Goal: Task Accomplishment & Management: Use online tool/utility

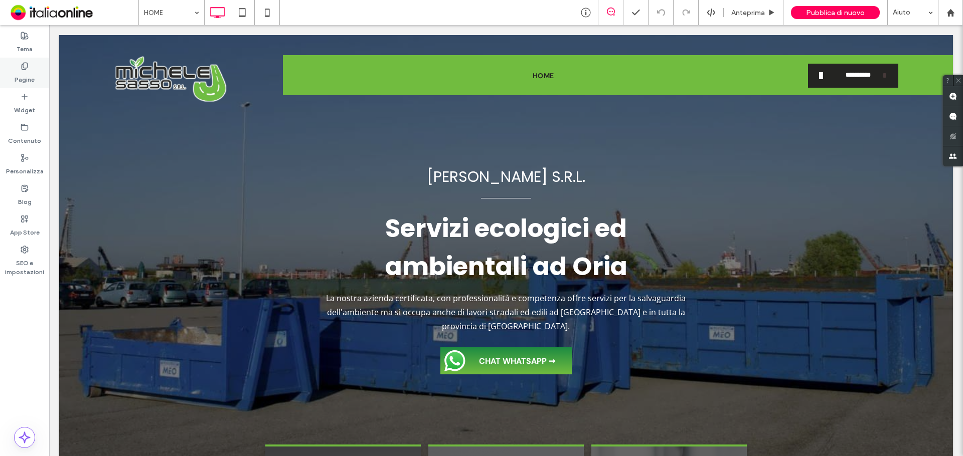
click at [31, 75] on label "Pagine" at bounding box center [25, 77] width 20 height 14
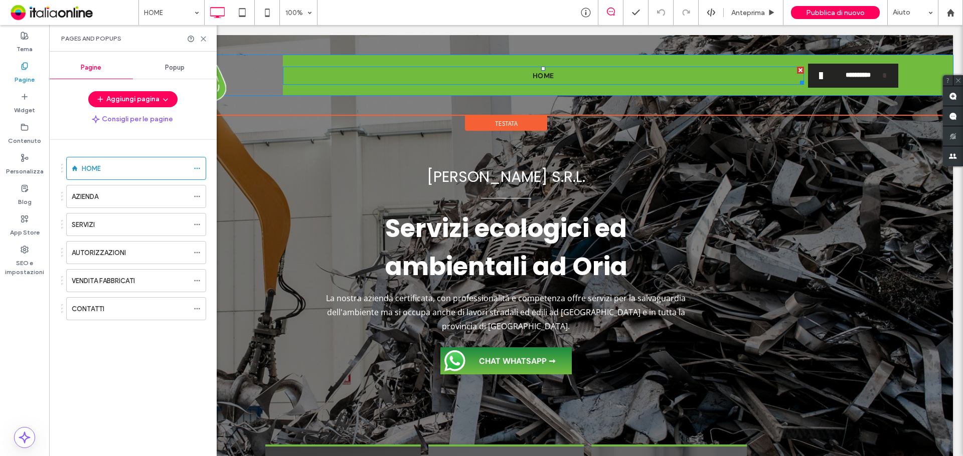
click at [543, 72] on span "HOME" at bounding box center [544, 76] width 22 height 11
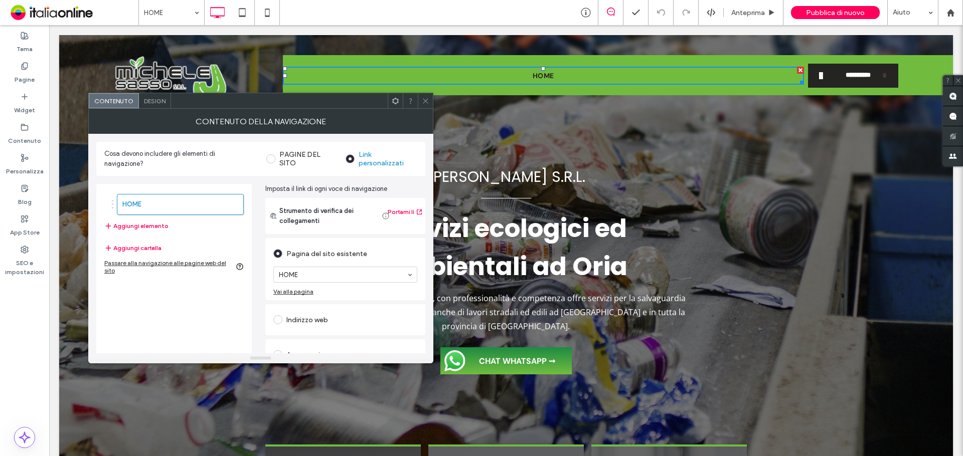
click at [422, 103] on icon at bounding box center [426, 101] width 8 height 8
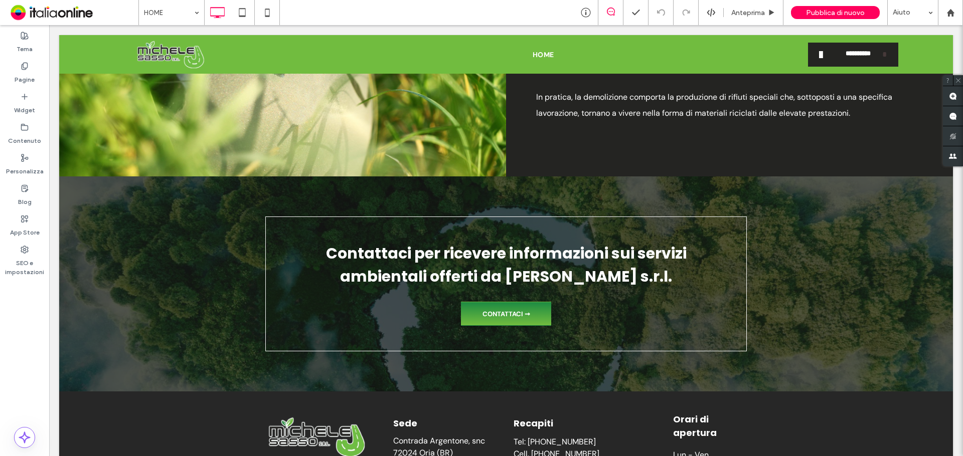
scroll to position [1961, 0]
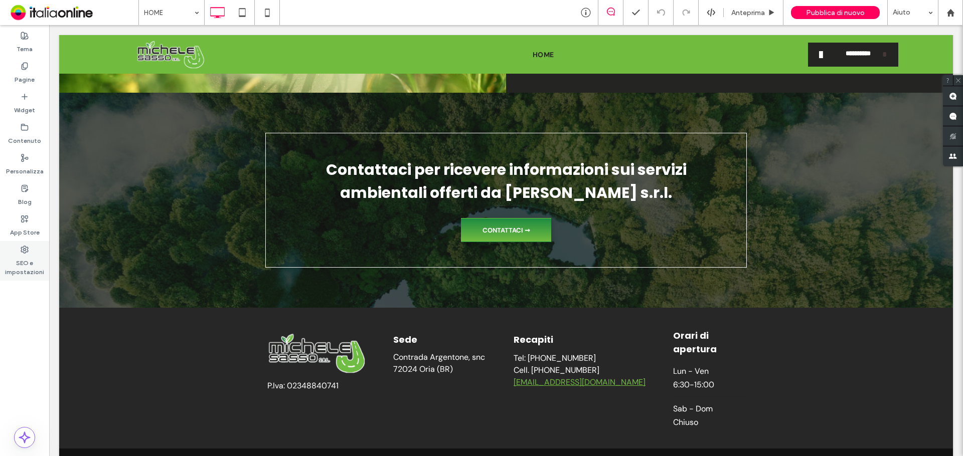
click at [17, 256] on label "SEO e impostazioni" at bounding box center [24, 265] width 49 height 23
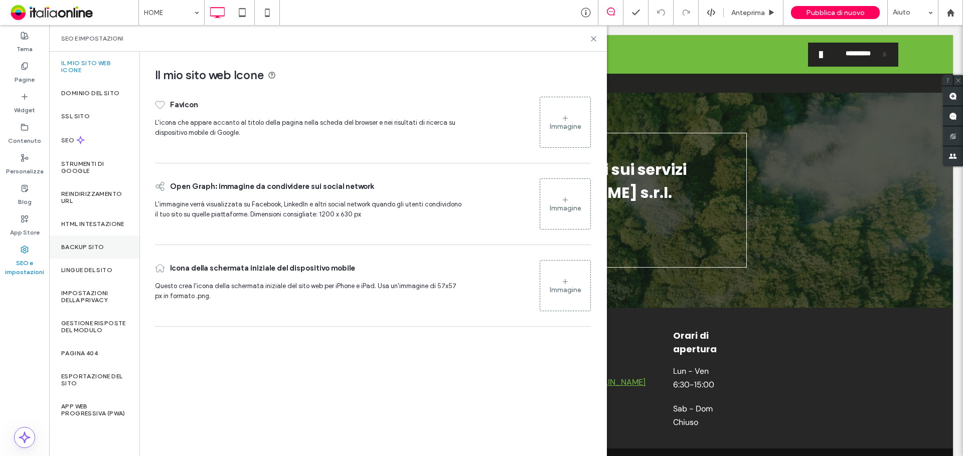
click at [78, 242] on div "Backup sito" at bounding box center [94, 247] width 90 height 23
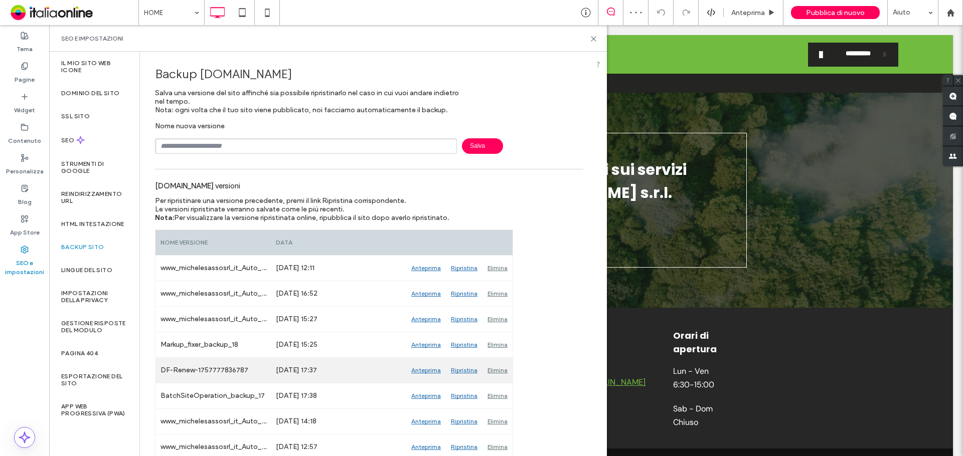
click at [425, 371] on div "Anteprima" at bounding box center [426, 370] width 40 height 25
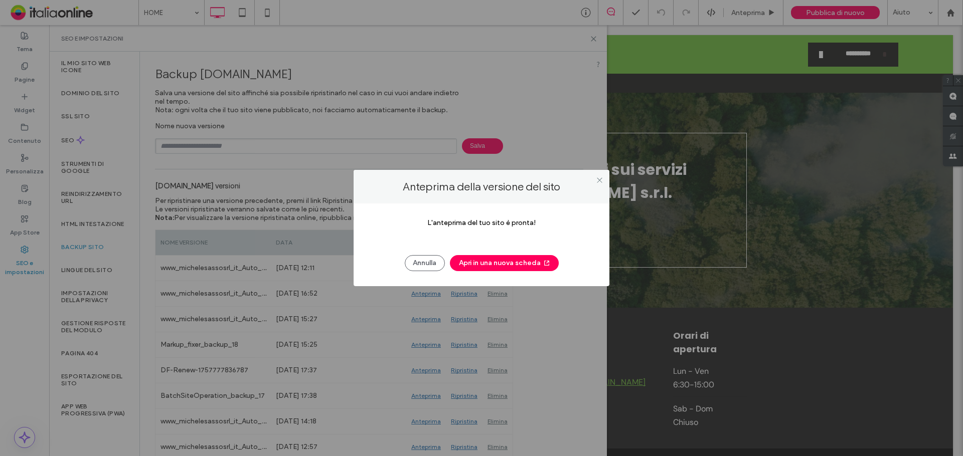
click at [491, 265] on button "Apri in una nuova scheda" at bounding box center [504, 263] width 109 height 16
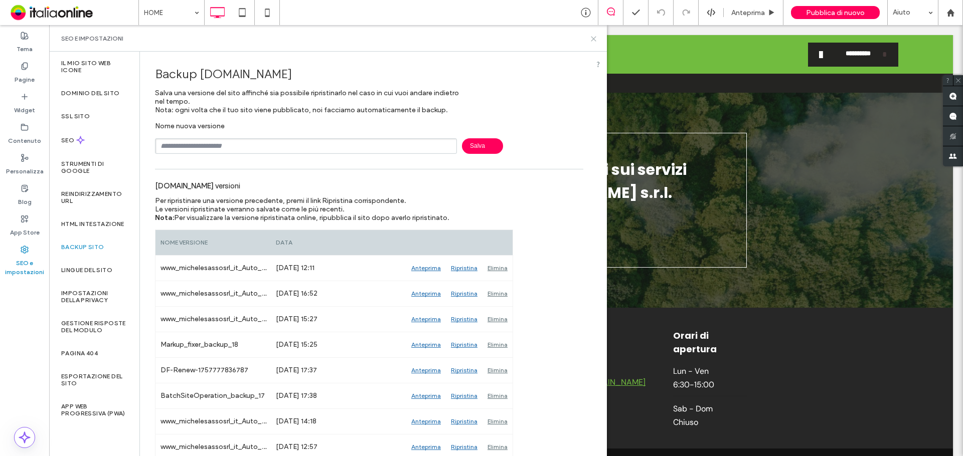
click at [591, 41] on icon at bounding box center [594, 39] width 8 height 8
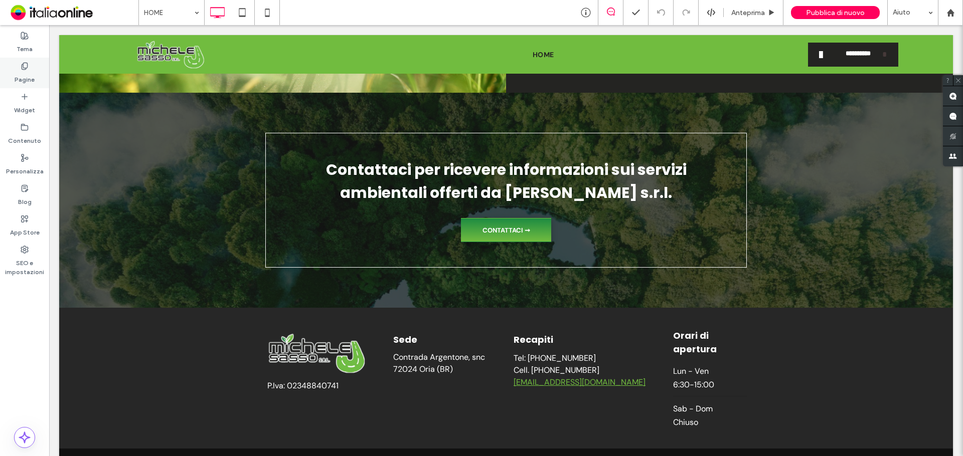
click at [33, 64] on div "Pagine" at bounding box center [24, 73] width 49 height 31
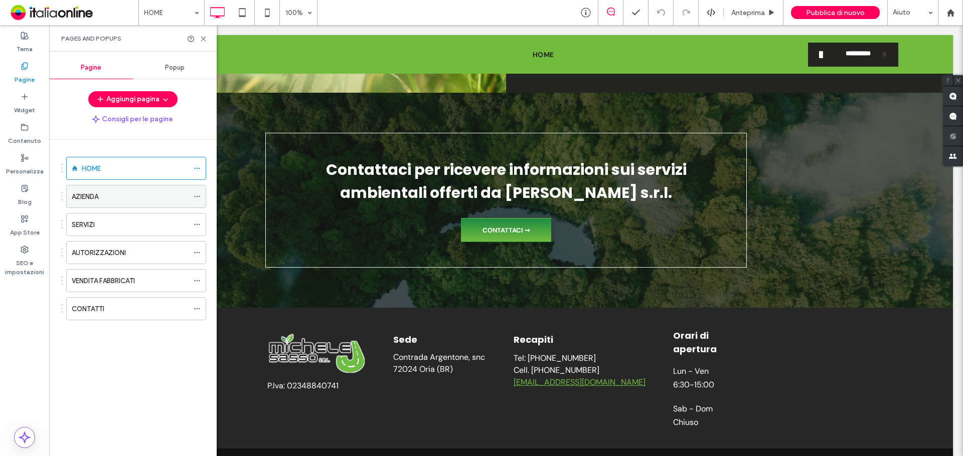
click at [112, 195] on div "AZIENDA" at bounding box center [130, 197] width 117 height 11
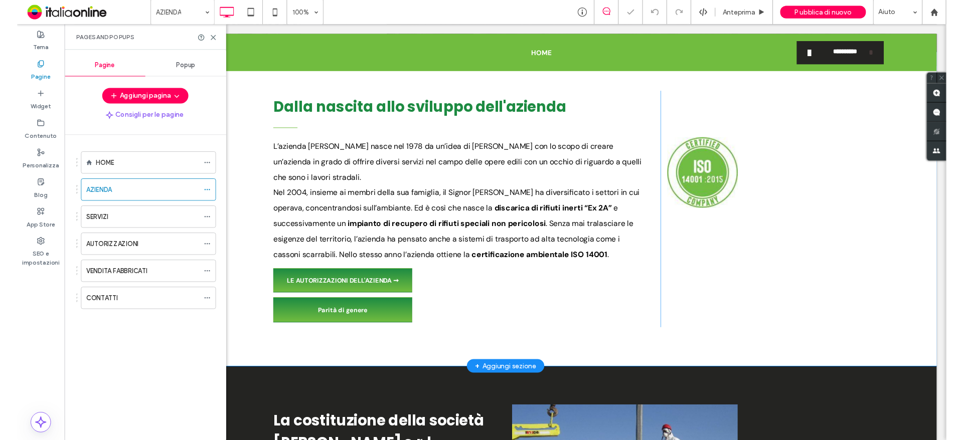
scroll to position [340, 0]
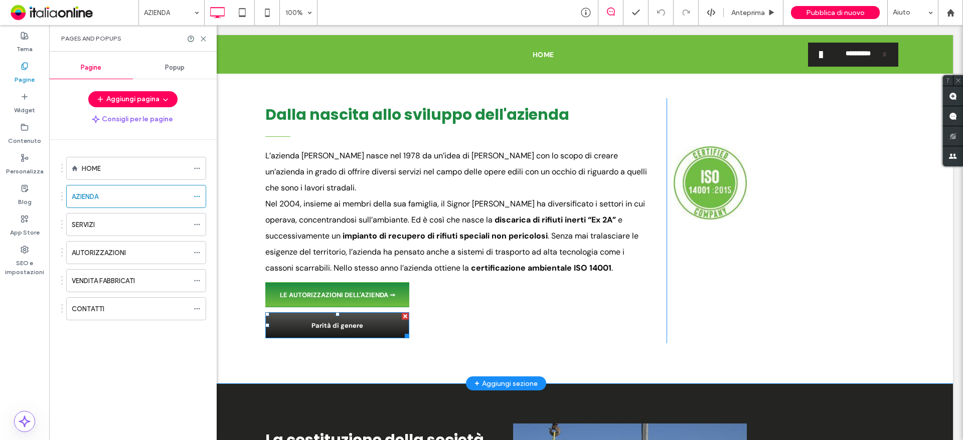
click at [354, 331] on link "Parità di genere" at bounding box center [337, 325] width 144 height 26
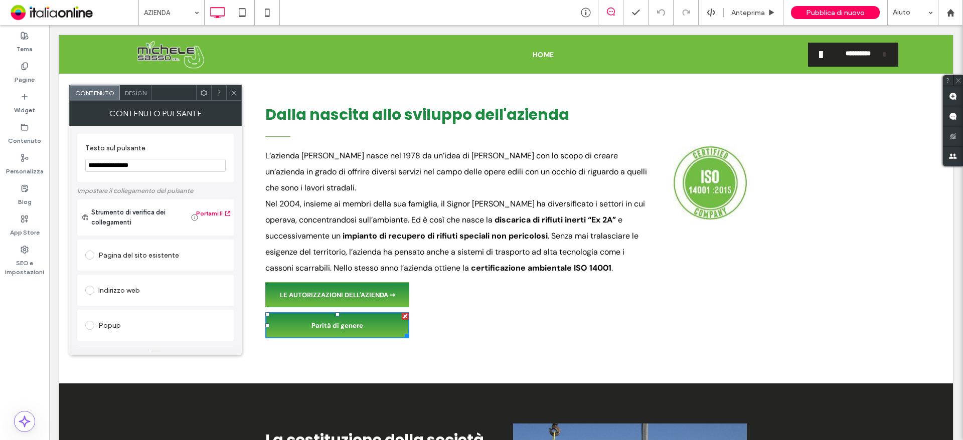
scroll to position [167, 0]
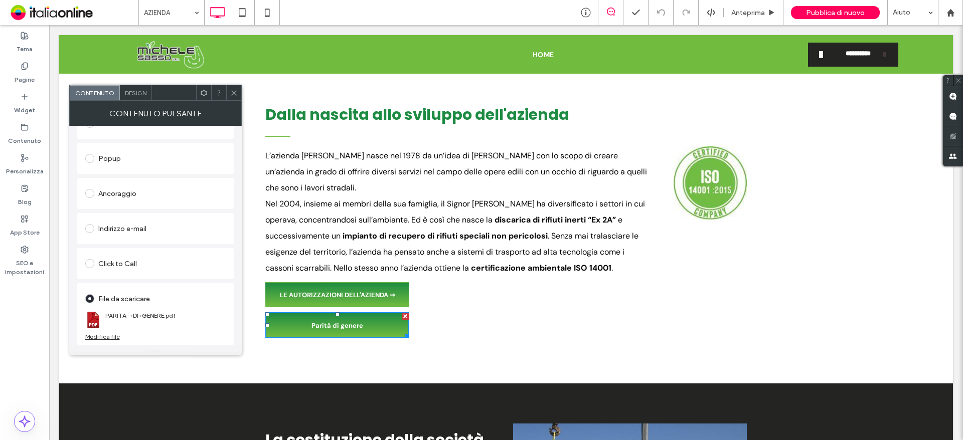
click at [234, 88] on span at bounding box center [234, 92] width 8 height 15
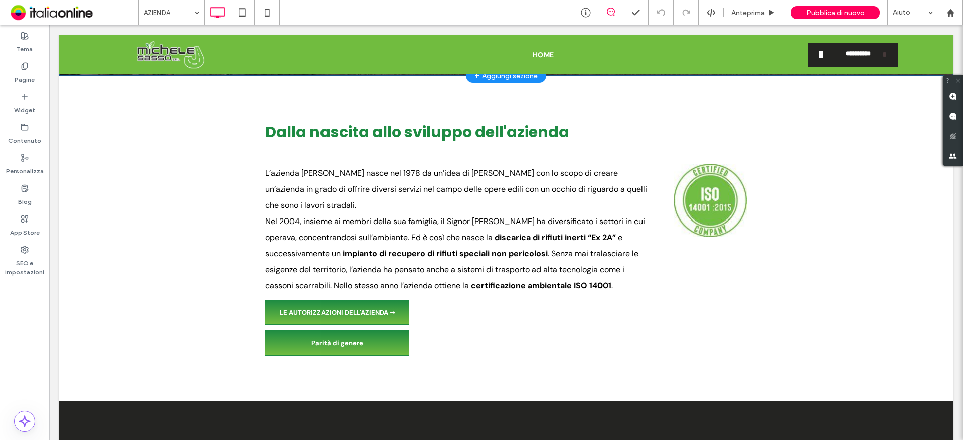
scroll to position [175, 0]
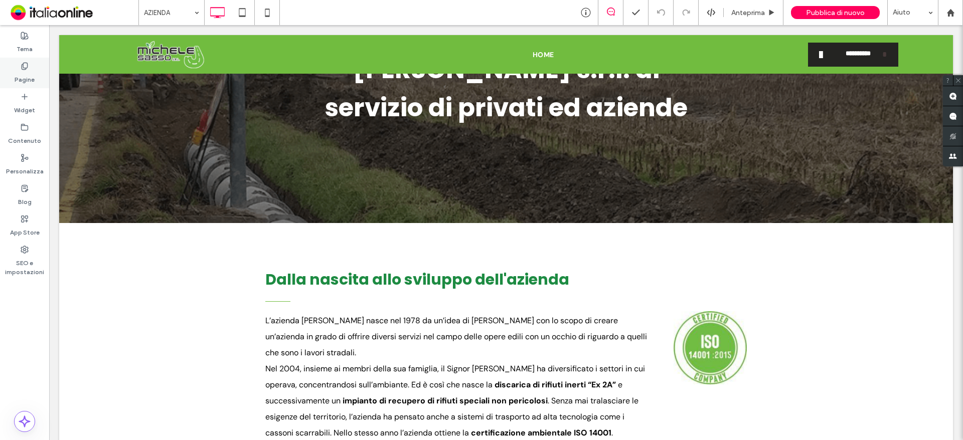
click at [26, 63] on use at bounding box center [25, 66] width 6 height 7
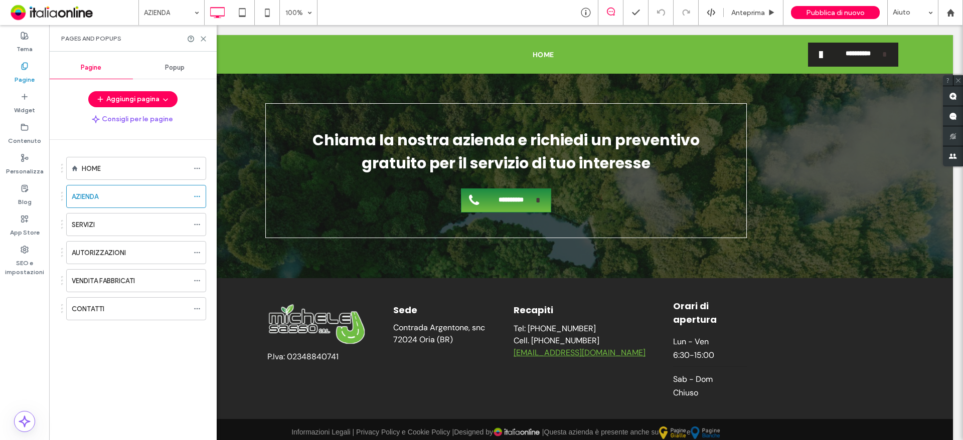
scroll to position [1466, 0]
click at [83, 167] on label "HOME" at bounding box center [91, 169] width 19 height 18
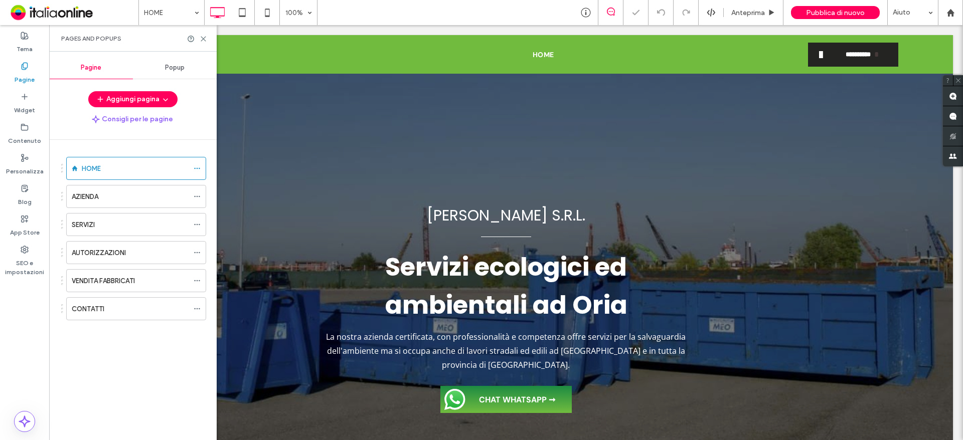
scroll to position [322, 0]
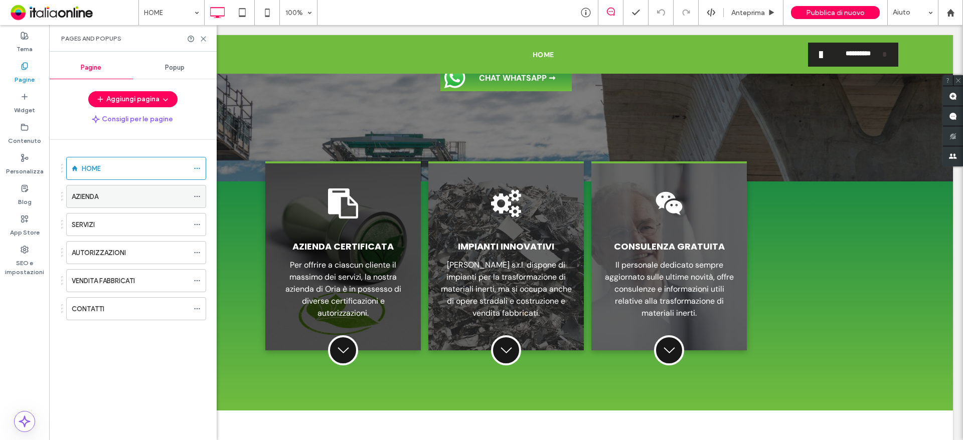
click at [105, 194] on div "AZIENDA" at bounding box center [130, 197] width 117 height 11
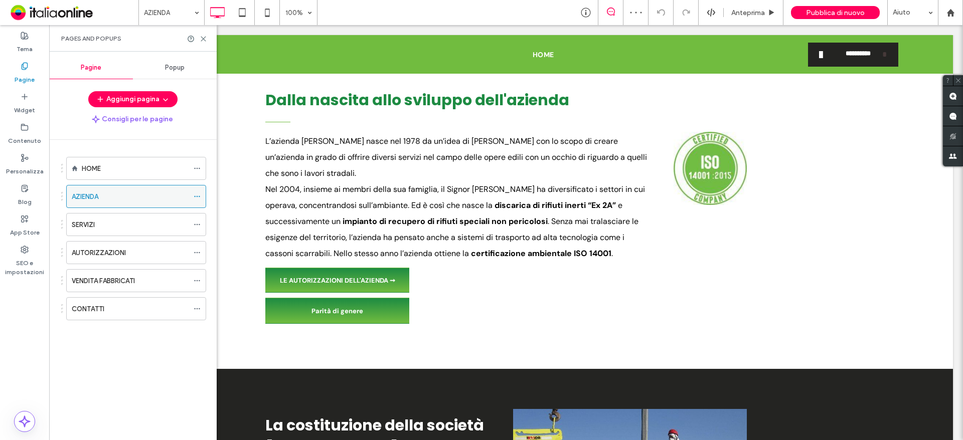
scroll to position [351, 0]
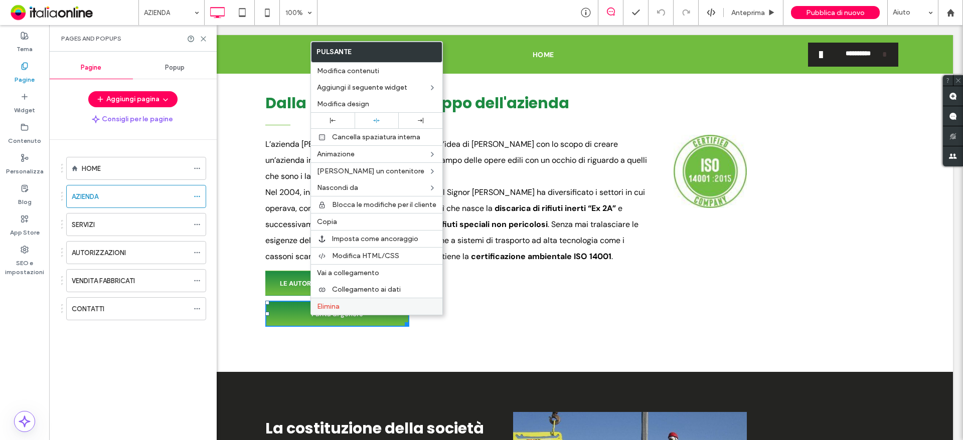
click at [330, 306] on span "Elimina" at bounding box center [328, 306] width 23 height 9
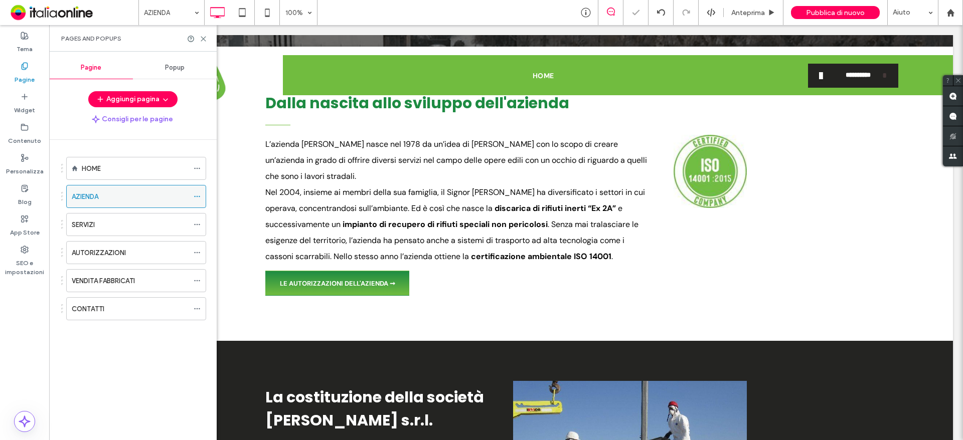
scroll to position [312, 0]
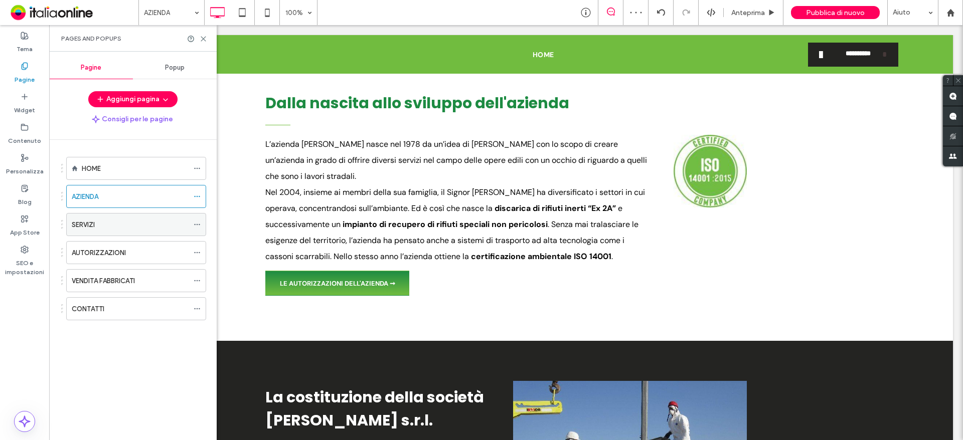
click at [97, 224] on div "SERVIZI" at bounding box center [130, 225] width 117 height 11
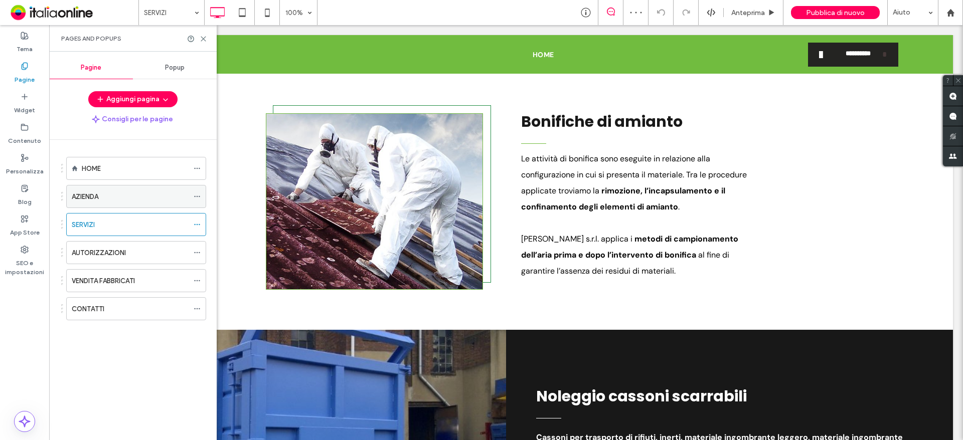
scroll to position [891, 0]
click at [97, 251] on label "AUTORIZZAZIONI" at bounding box center [99, 253] width 54 height 18
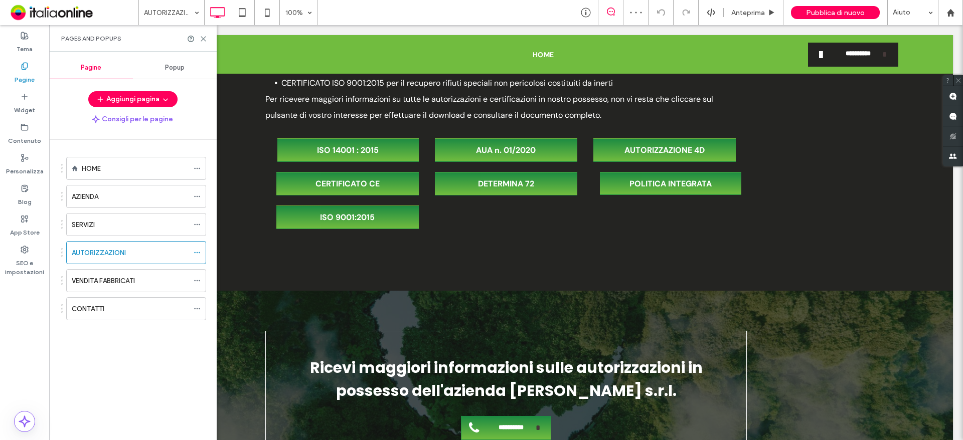
scroll to position [702, 0]
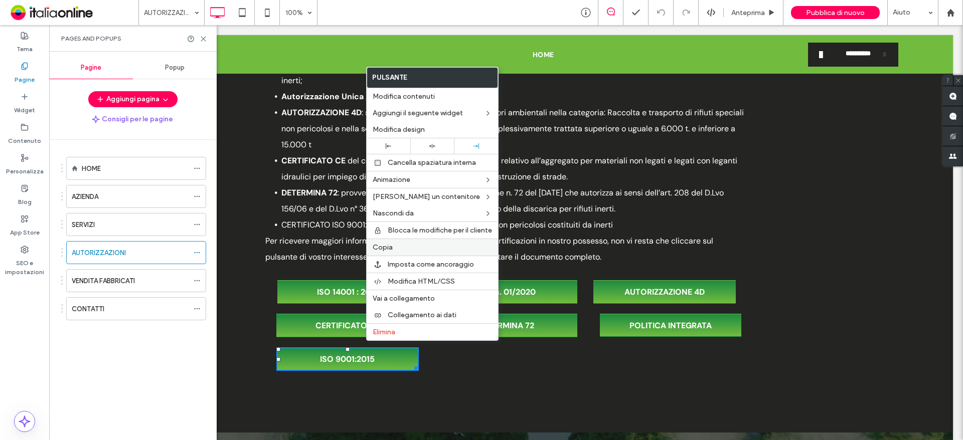
click at [395, 246] on label "Copia" at bounding box center [432, 247] width 119 height 9
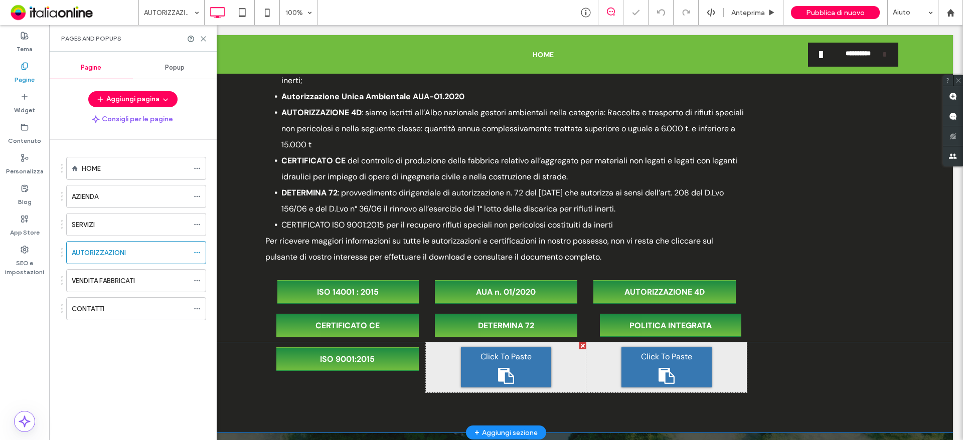
click at [504, 351] on span "Click To Paste" at bounding box center [505, 357] width 51 height 12
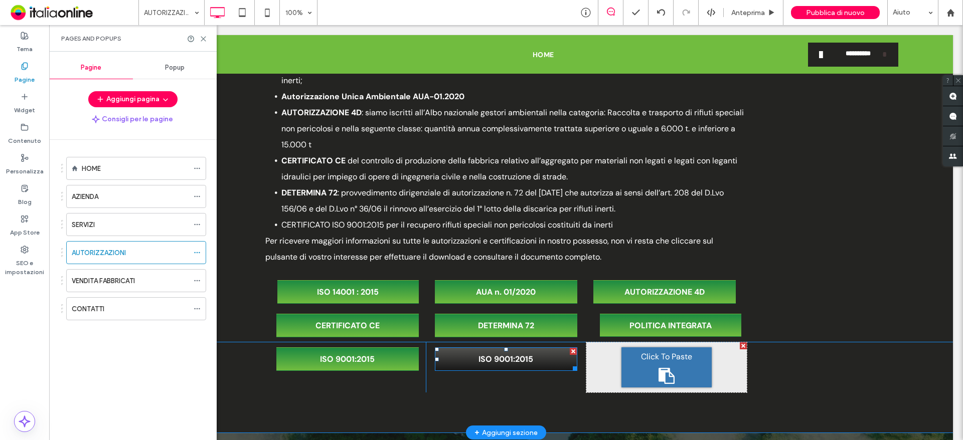
click at [506, 349] on span "ISO 9001:2015" at bounding box center [505, 359] width 55 height 21
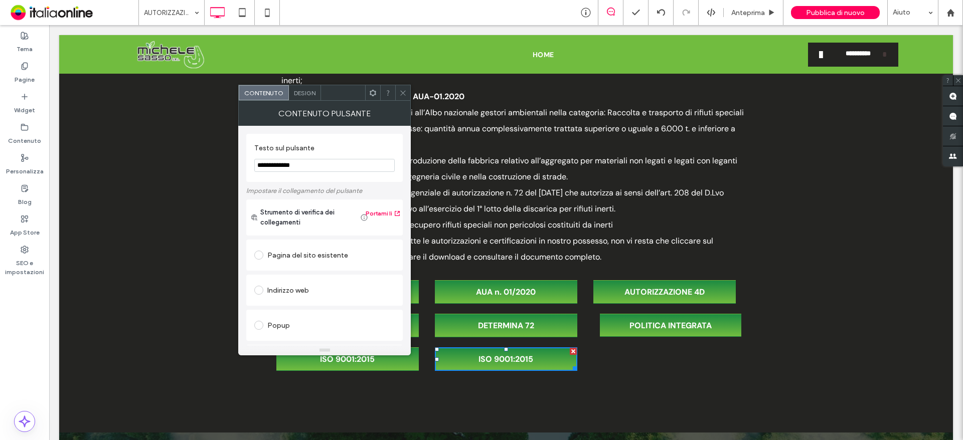
click at [293, 154] on label "Testo sul pulsante" at bounding box center [322, 149] width 136 height 11
click at [293, 164] on input "**********" at bounding box center [324, 165] width 140 height 13
click at [306, 170] on input "**********" at bounding box center [324, 165] width 140 height 13
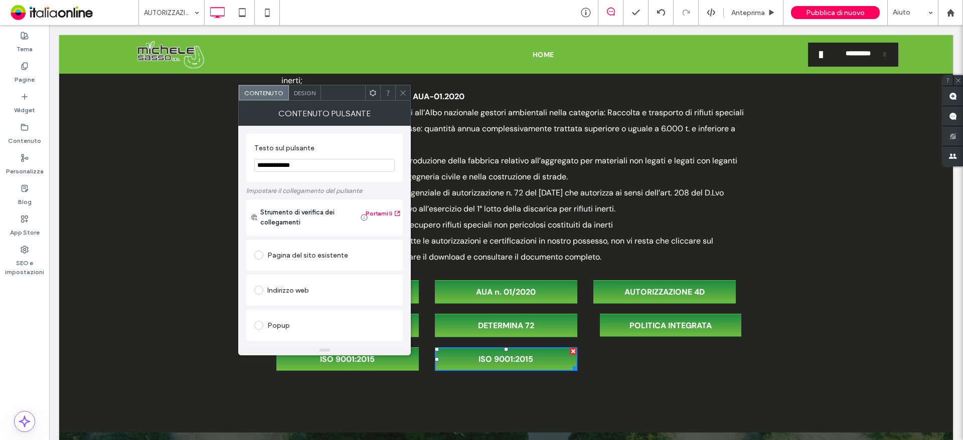
click at [306, 170] on input "**********" at bounding box center [324, 165] width 140 height 13
type input "*"
paste input "*"
type input "**********"
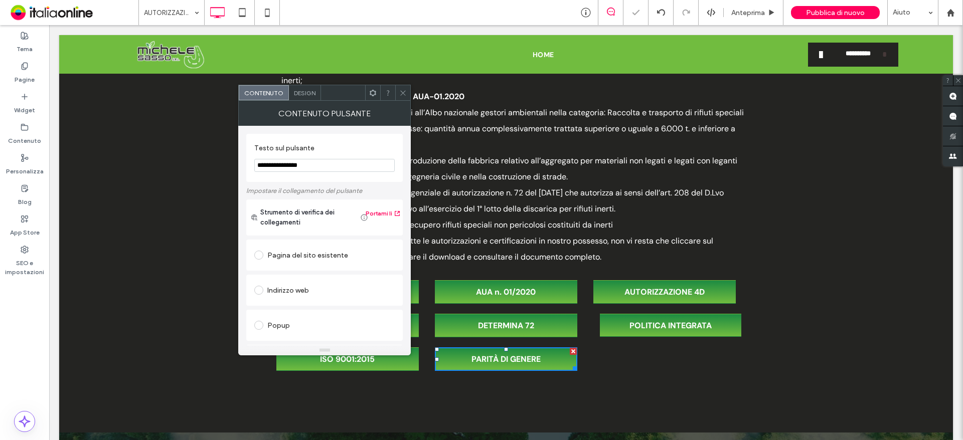
click at [399, 91] on div at bounding box center [402, 92] width 15 height 15
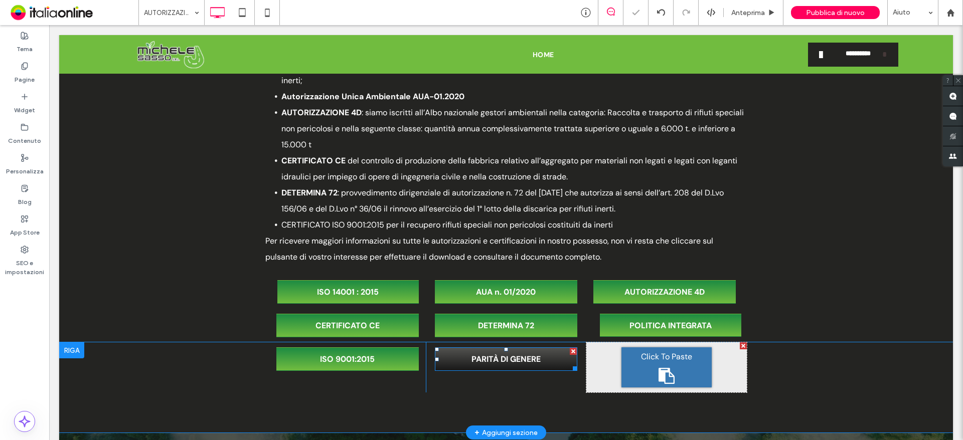
click at [472, 349] on span "PARITÀ DI GENERE" at bounding box center [505, 359] width 69 height 21
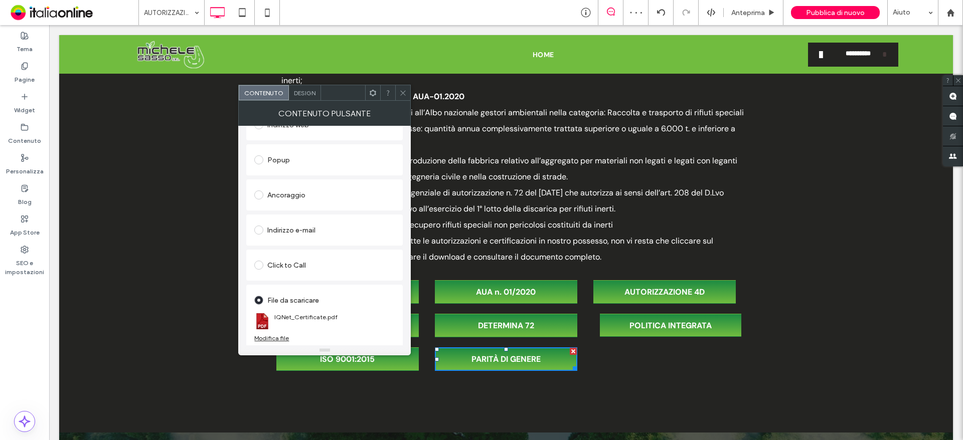
scroll to position [167, 0]
click at [276, 335] on div "Modifica file" at bounding box center [271, 337] width 35 height 8
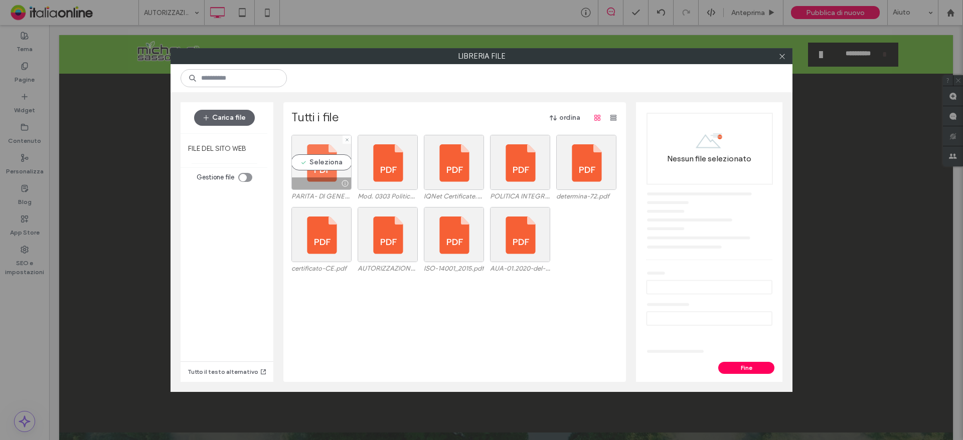
click at [319, 168] on div "Seleziona" at bounding box center [321, 162] width 60 height 55
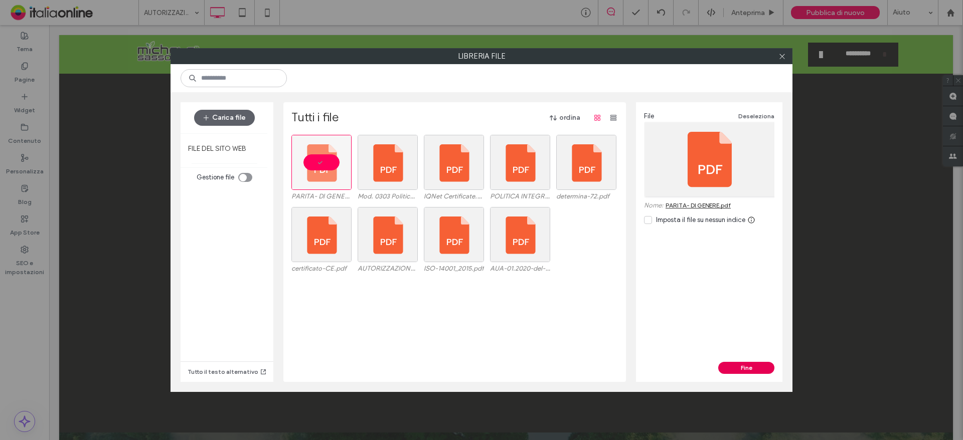
click at [748, 368] on button "Fine" at bounding box center [746, 368] width 56 height 12
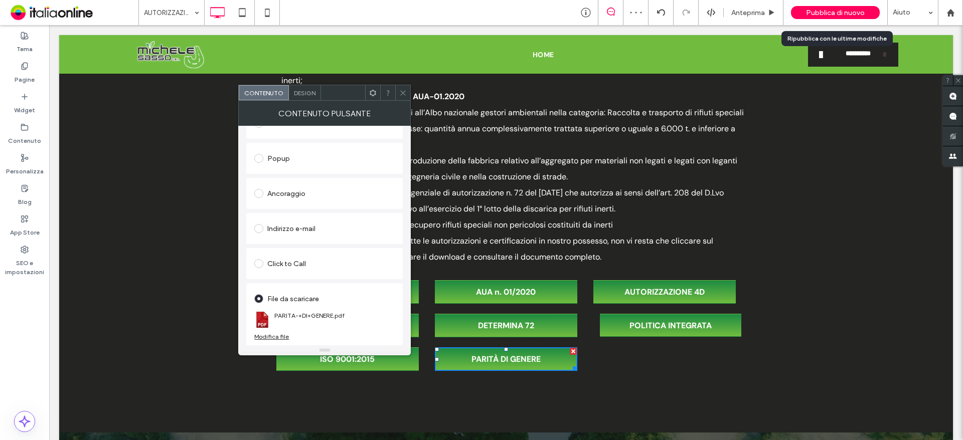
click at [826, 7] on div "Pubblica di nuovo" at bounding box center [835, 12] width 89 height 13
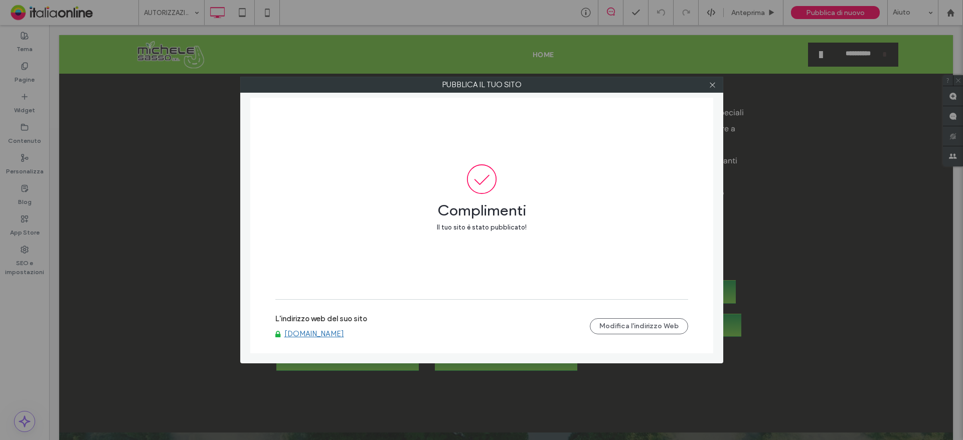
click at [333, 332] on link "[DOMAIN_NAME]" at bounding box center [314, 333] width 60 height 9
click at [713, 83] on icon at bounding box center [713, 85] width 8 height 8
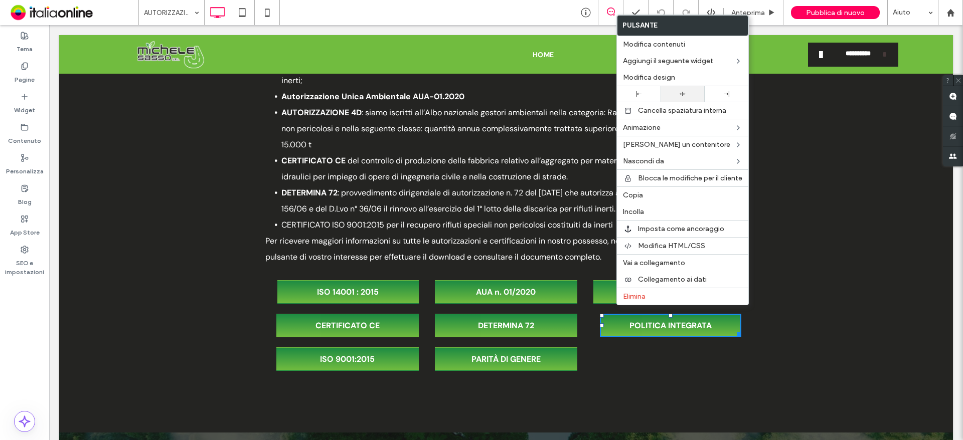
click at [686, 93] on div at bounding box center [682, 94] width 34 height 7
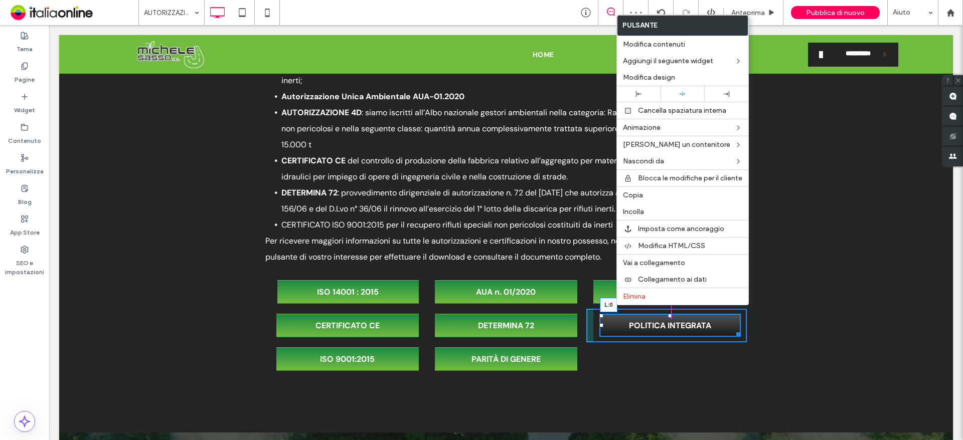
drag, startPoint x: 598, startPoint y: 309, endPoint x: 638, endPoint y: 333, distance: 47.5
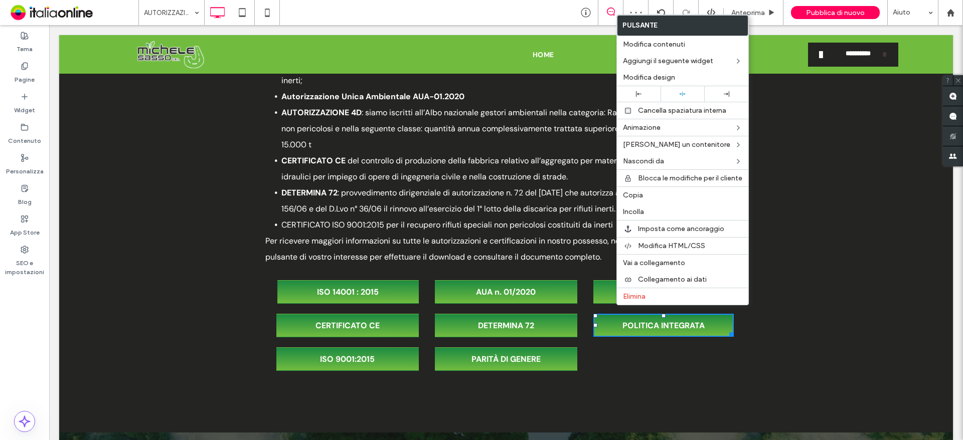
click at [777, 309] on div "CERTIFICATO CE Click To Paste DETERMINA 72 Click To Paste POLITICA INTEGRATA Cl…" at bounding box center [506, 326] width 894 height 34
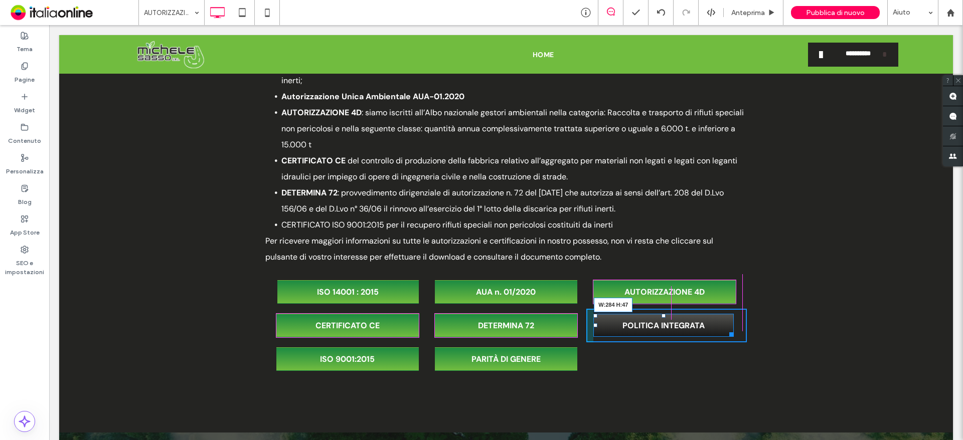
drag, startPoint x: 727, startPoint y: 318, endPoint x: 778, endPoint y: 344, distance: 57.4
click at [729, 329] on div at bounding box center [730, 333] width 8 height 8
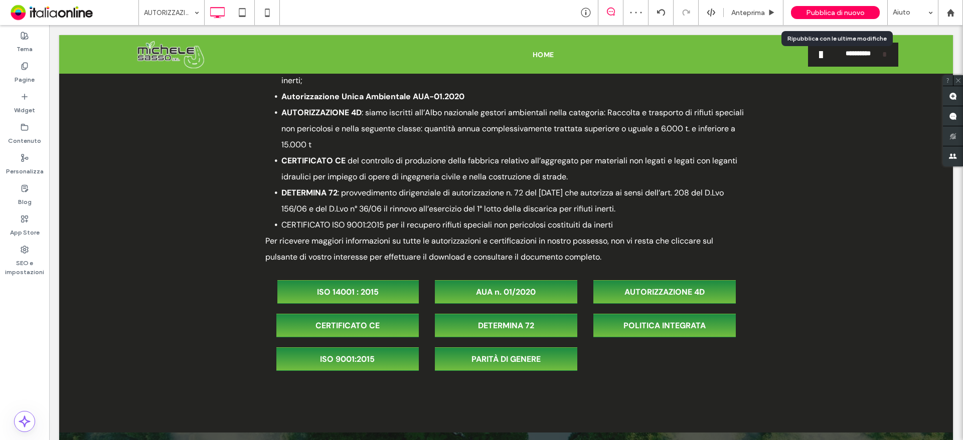
click at [809, 12] on span "Pubblica di nuovo" at bounding box center [835, 13] width 59 height 9
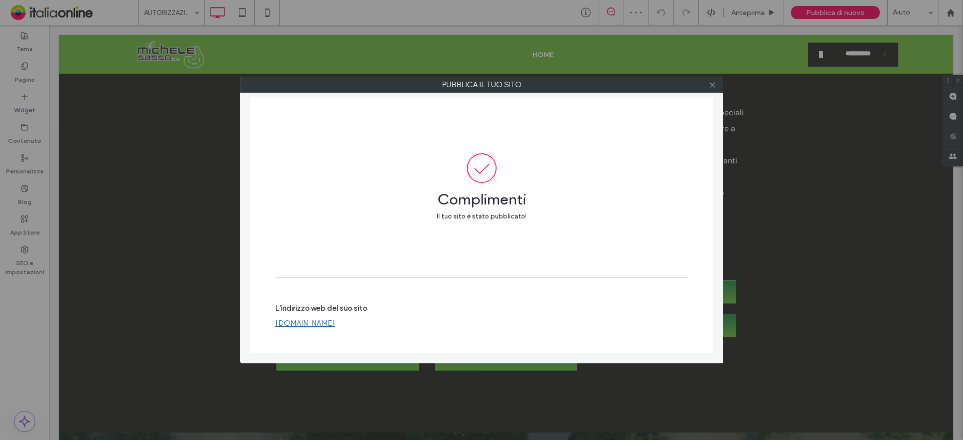
click at [334, 319] on label "L'indirizzo web del suo sito" at bounding box center [321, 311] width 92 height 15
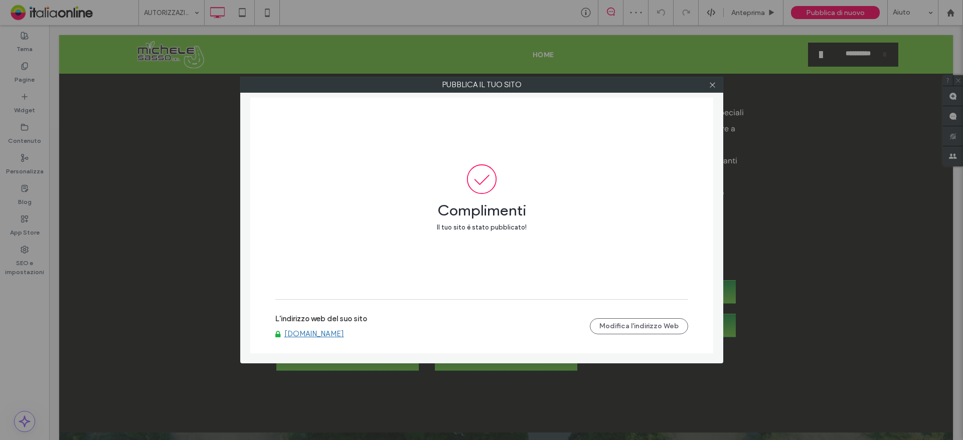
click at [335, 334] on link "[DOMAIN_NAME]" at bounding box center [314, 333] width 60 height 9
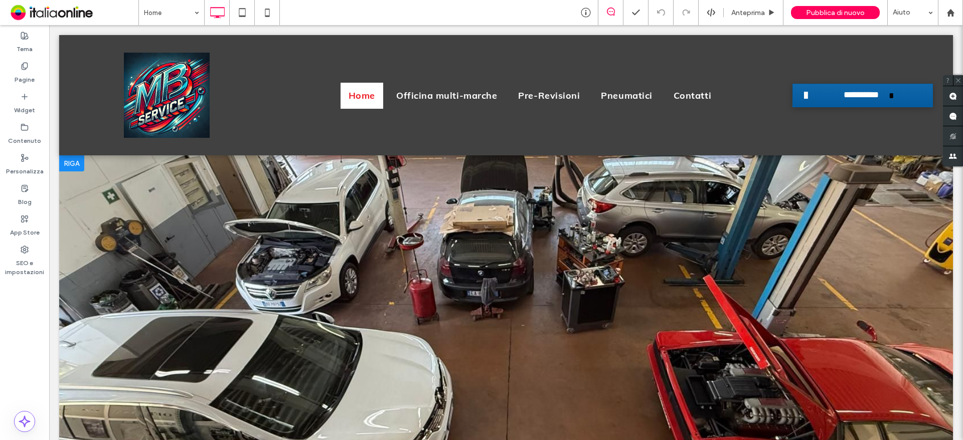
click at [399, 239] on div at bounding box center [506, 304] width 894 height 299
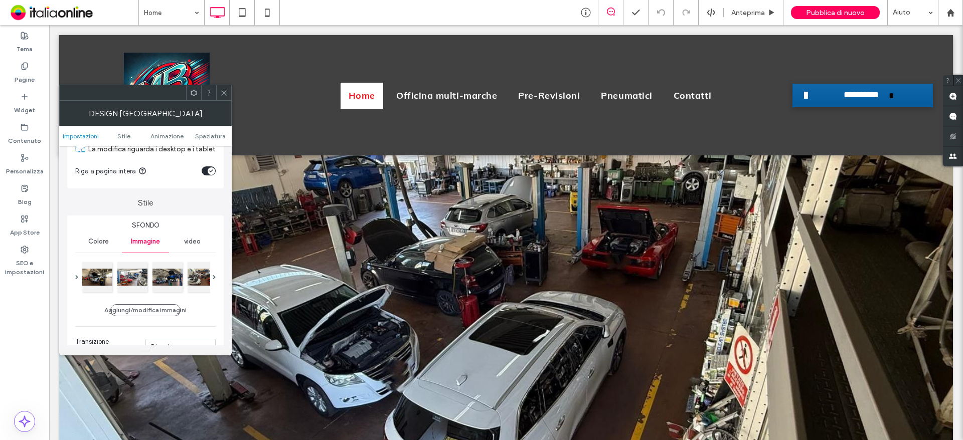
scroll to position [150, 0]
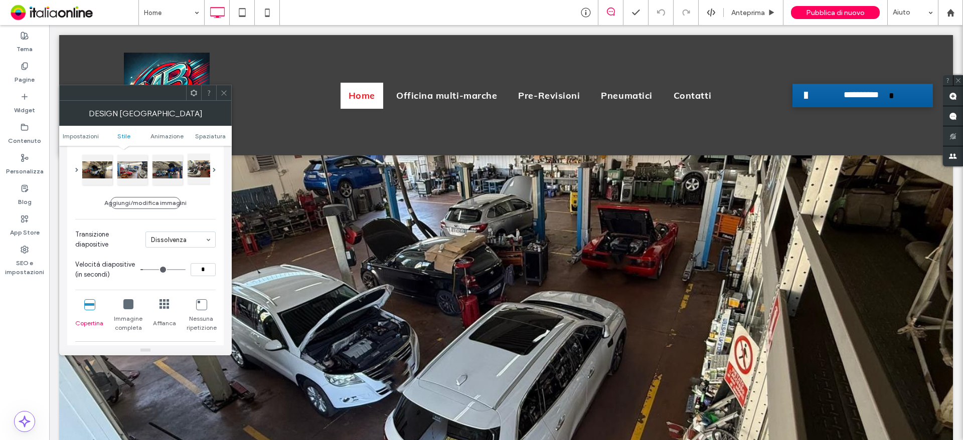
click at [197, 176] on div at bounding box center [203, 169] width 30 height 30
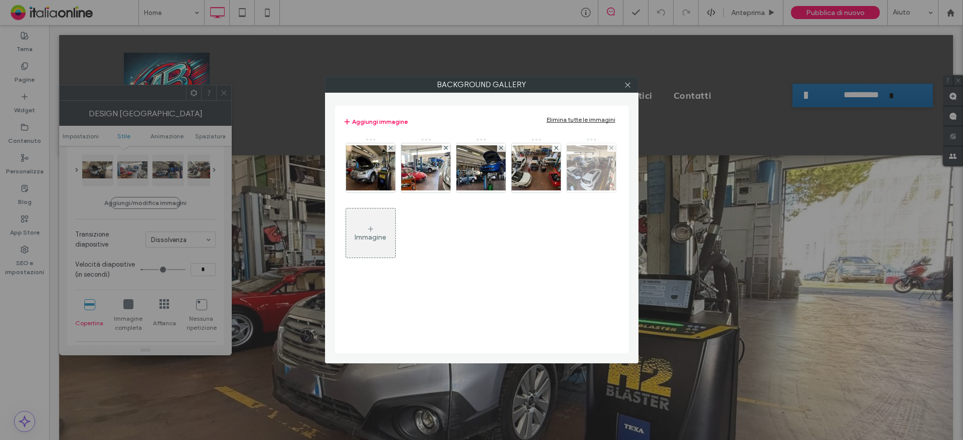
click at [578, 170] on img at bounding box center [591, 167] width 80 height 45
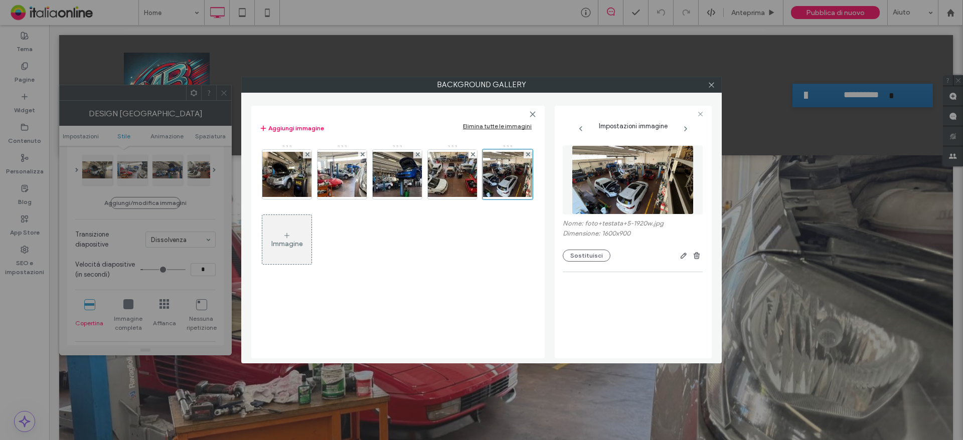
click at [222, 94] on div "Background Gallery Aggiungi immagine Elimina tutte le immagini Immagine Imposta…" at bounding box center [481, 220] width 963 height 440
click at [712, 90] on span at bounding box center [712, 84] width 8 height 15
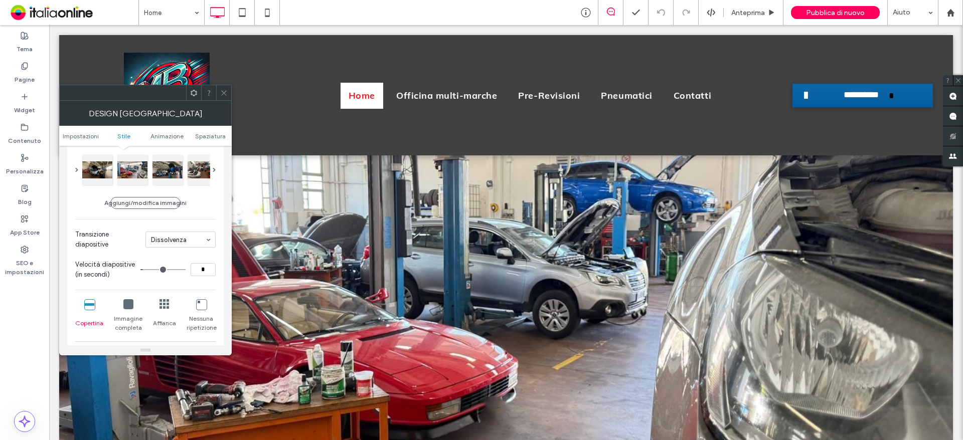
click at [222, 93] on icon at bounding box center [224, 93] width 8 height 8
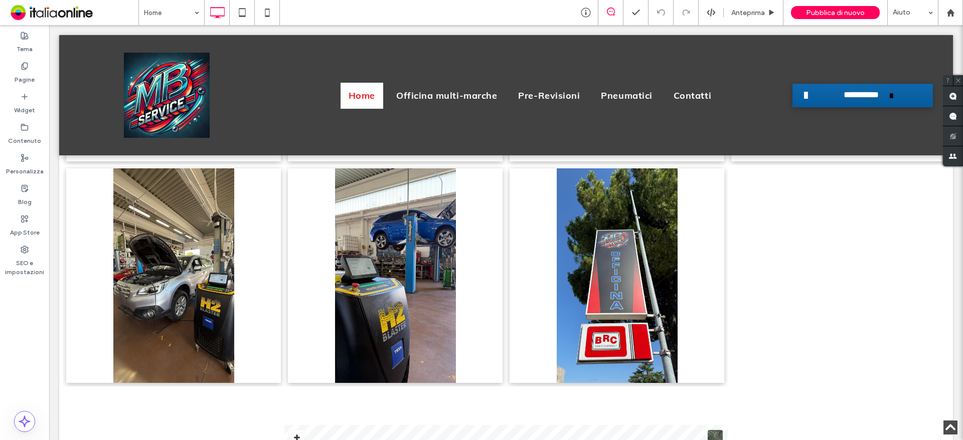
scroll to position [2106, 0]
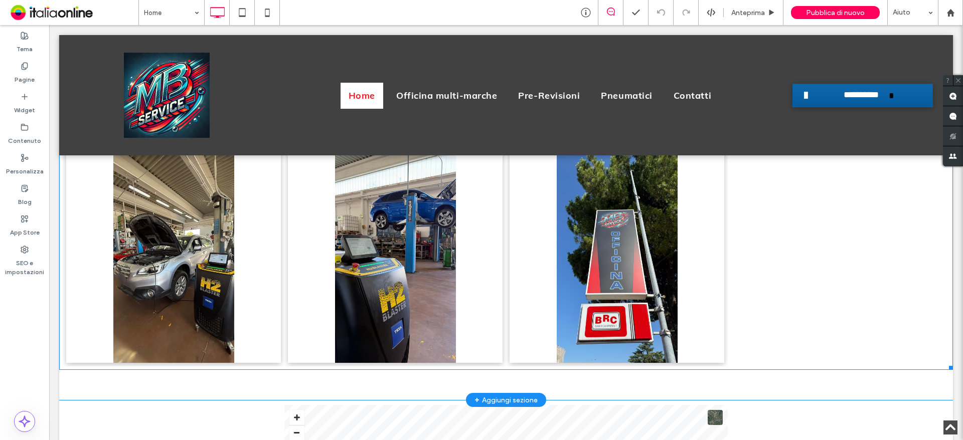
click at [785, 246] on div at bounding box center [839, 256] width 222 height 222
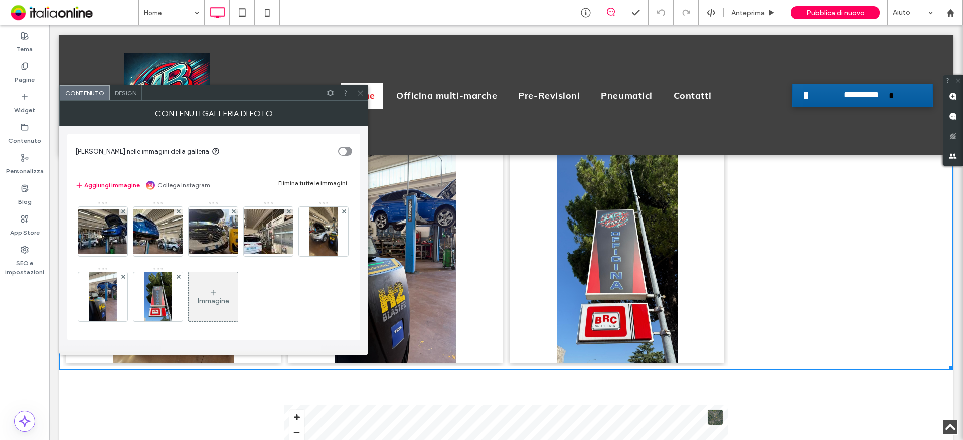
click at [217, 292] on icon at bounding box center [213, 293] width 8 height 8
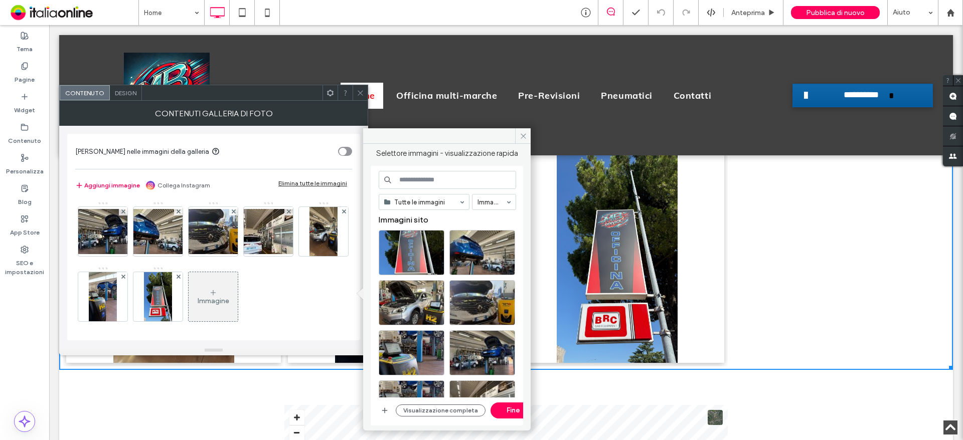
click at [431, 182] on input at bounding box center [447, 180] width 137 height 18
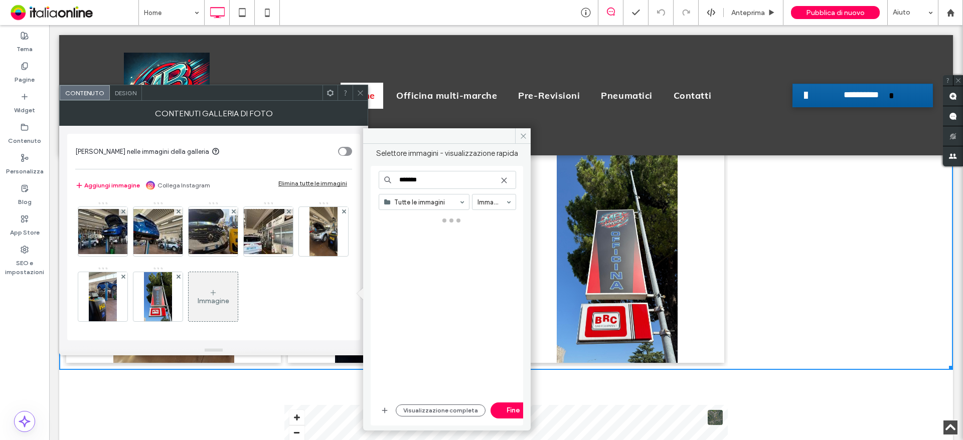
type input "*******"
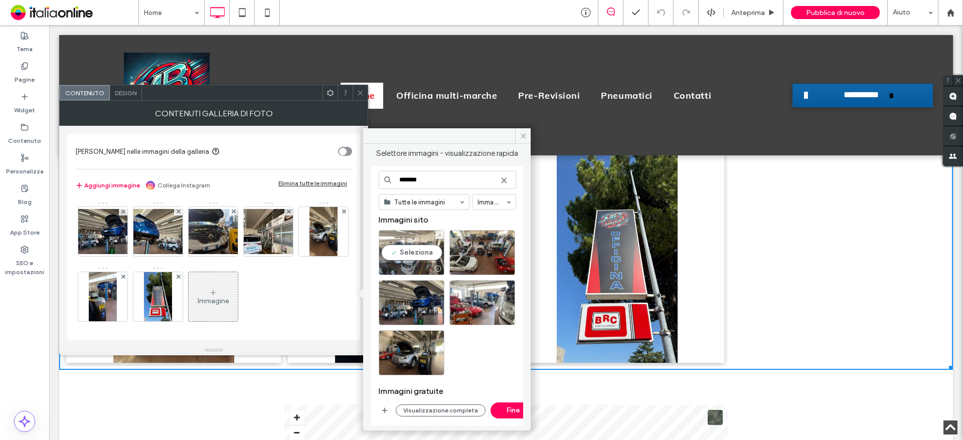
click at [390, 255] on div "Seleziona" at bounding box center [412, 252] width 66 height 45
click at [494, 408] on button "Fine" at bounding box center [512, 411] width 45 height 16
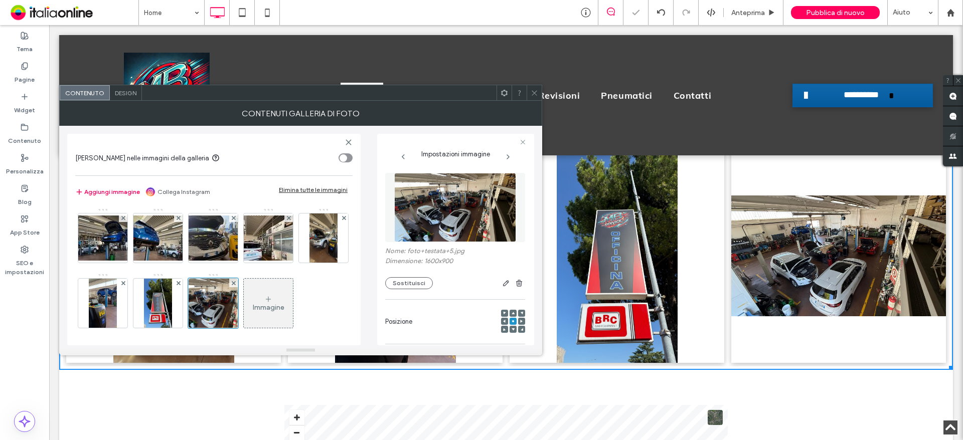
click at [537, 89] on icon at bounding box center [535, 93] width 8 height 8
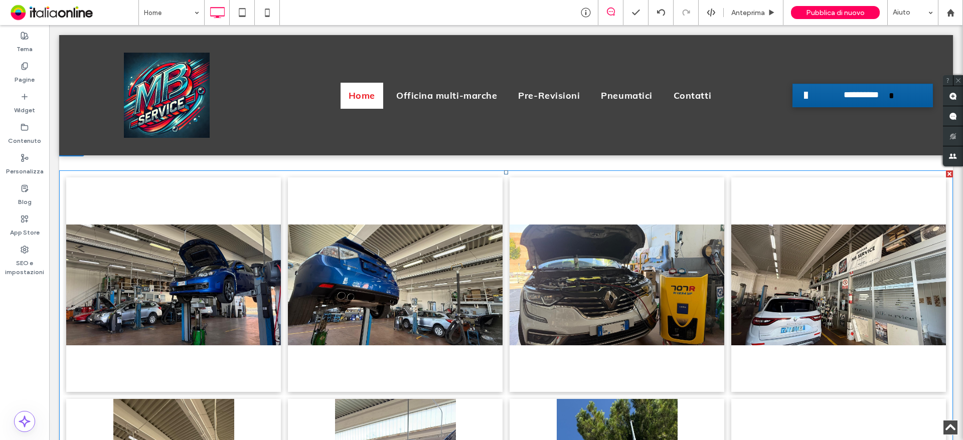
scroll to position [2006, 0]
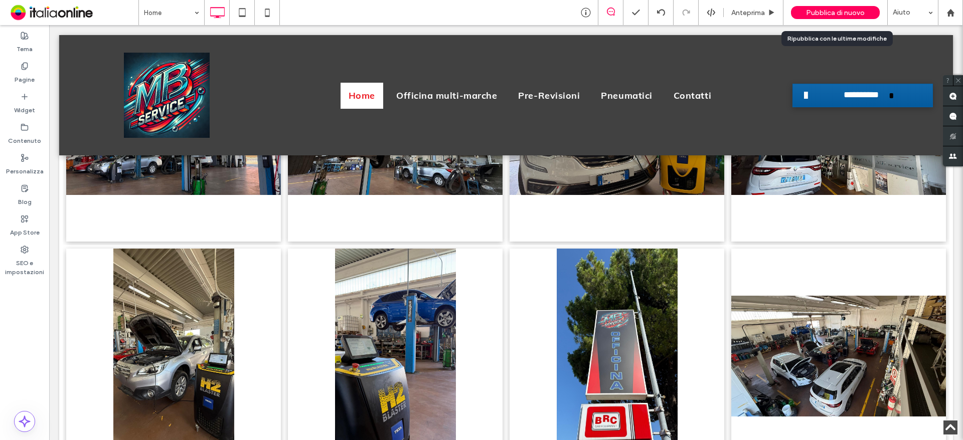
click at [805, 15] on div "Pubblica di nuovo" at bounding box center [835, 12] width 89 height 13
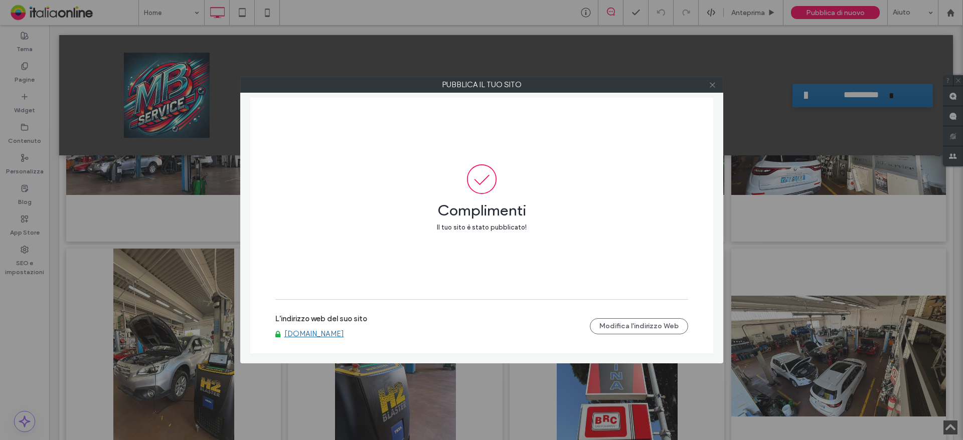
click at [712, 91] on span at bounding box center [713, 84] width 8 height 15
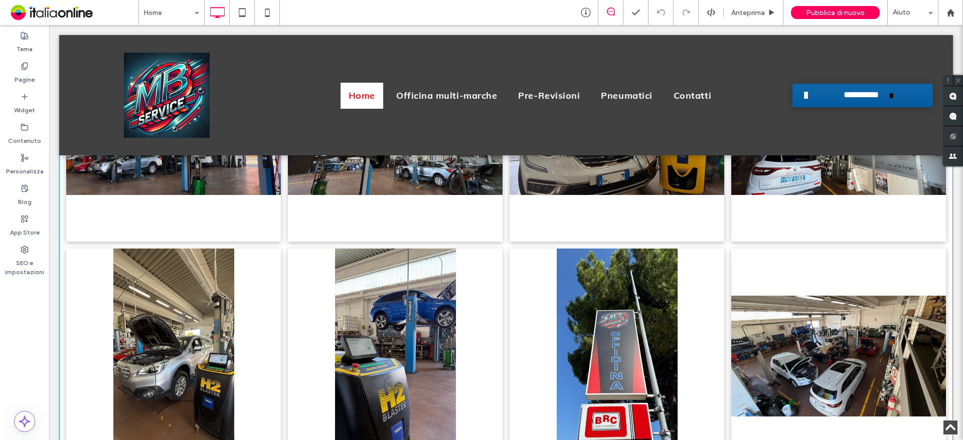
click at [797, 314] on link at bounding box center [838, 356] width 215 height 215
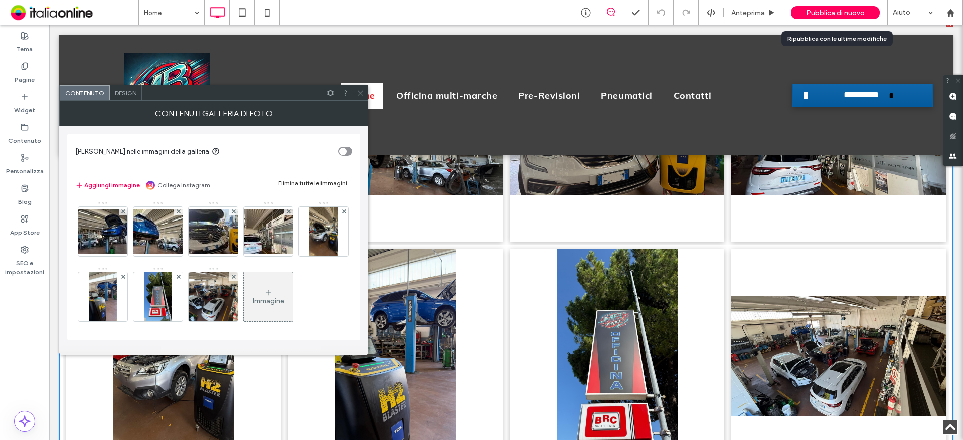
click at [826, 17] on div "Pubblica di nuovo" at bounding box center [835, 12] width 89 height 13
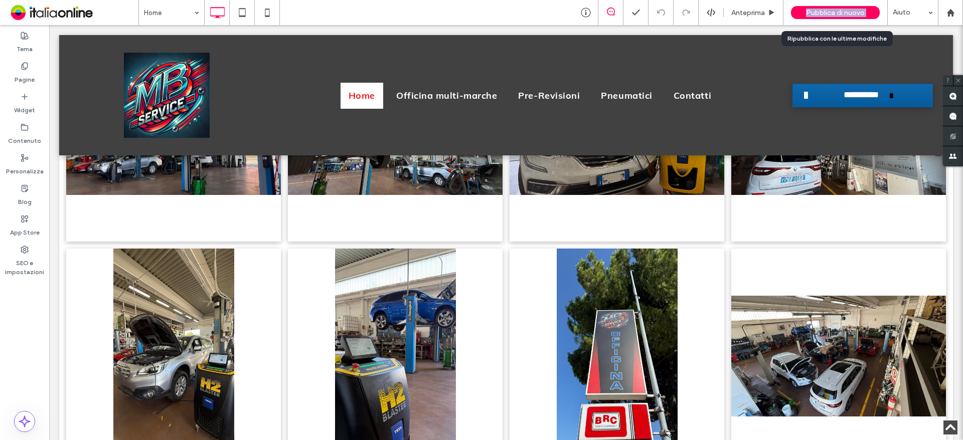
click at [826, 17] on div "Pubblica di nuovo" at bounding box center [835, 12] width 89 height 13
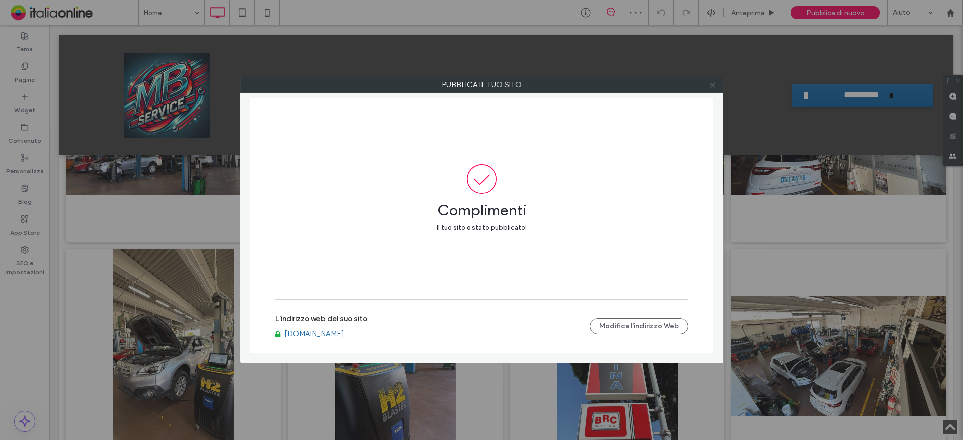
click at [713, 82] on icon at bounding box center [713, 85] width 8 height 8
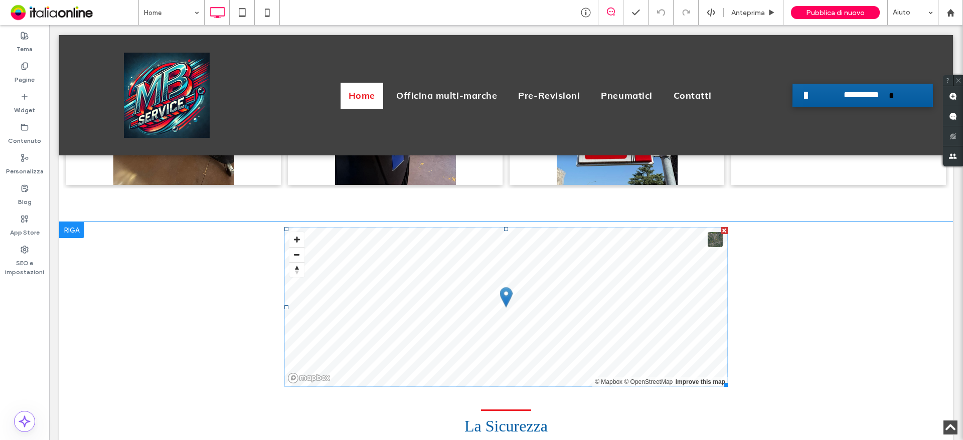
scroll to position [1956, 0]
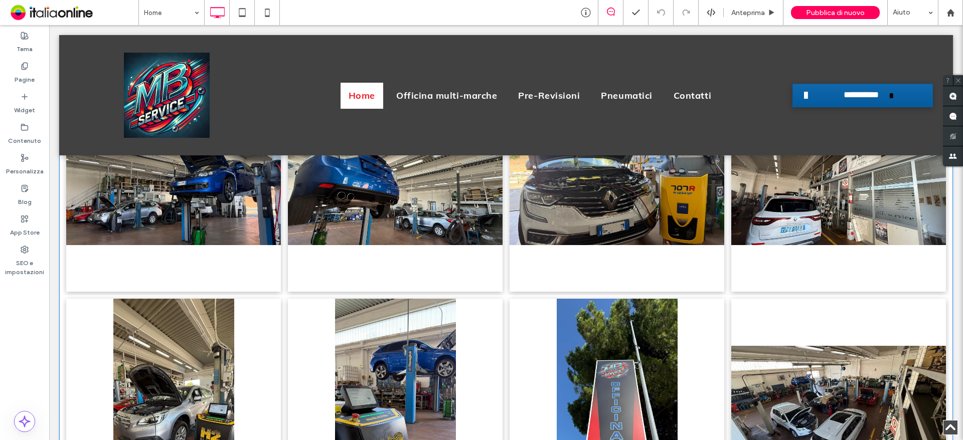
click at [380, 344] on link at bounding box center [395, 406] width 215 height 215
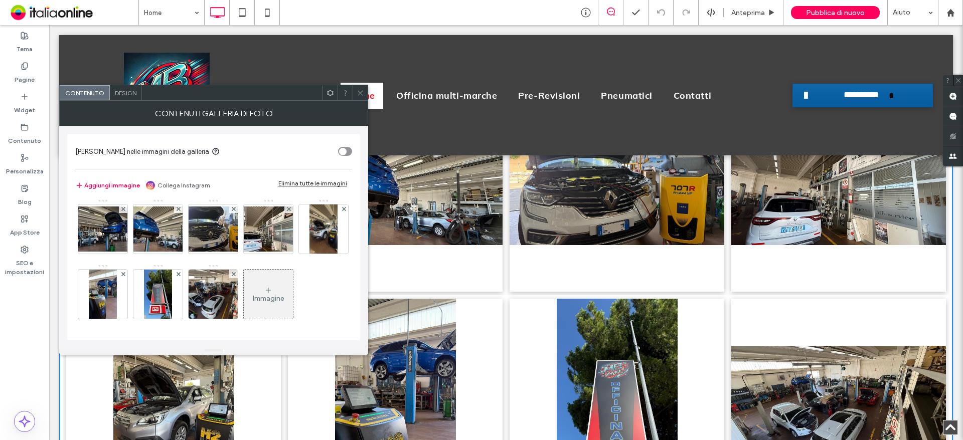
scroll to position [68, 0]
click at [116, 270] on img at bounding box center [103, 294] width 28 height 49
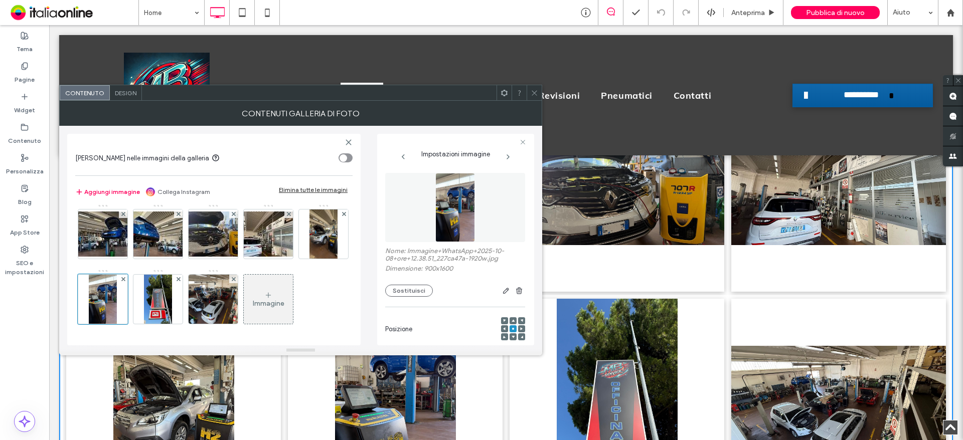
click at [244, 294] on div "Immagine" at bounding box center [268, 299] width 49 height 47
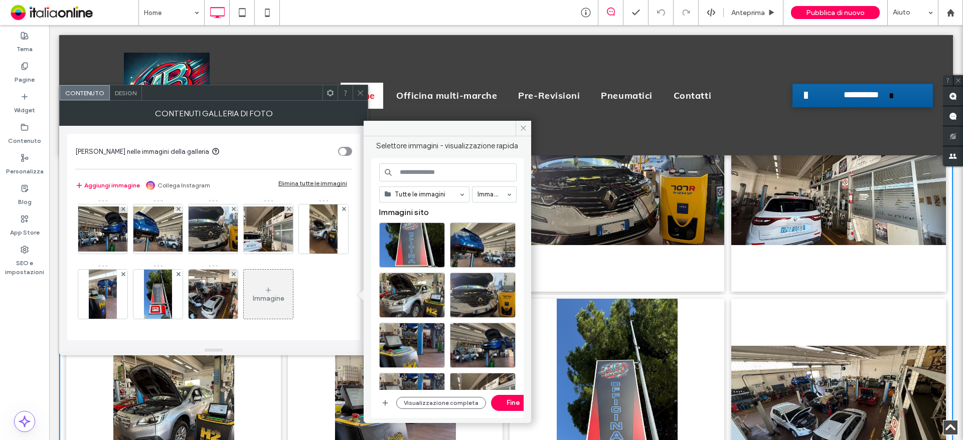
click at [404, 169] on input at bounding box center [447, 172] width 137 height 18
type input "*******"
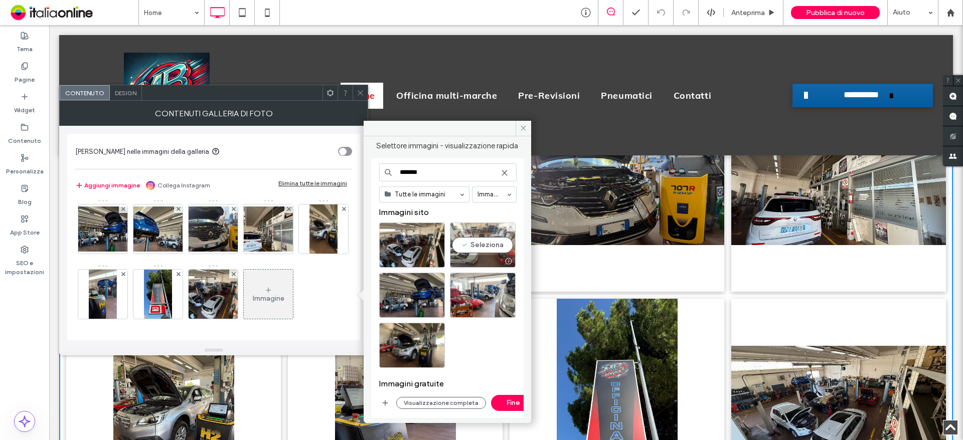
click at [468, 248] on div "Seleziona" at bounding box center [483, 245] width 66 height 45
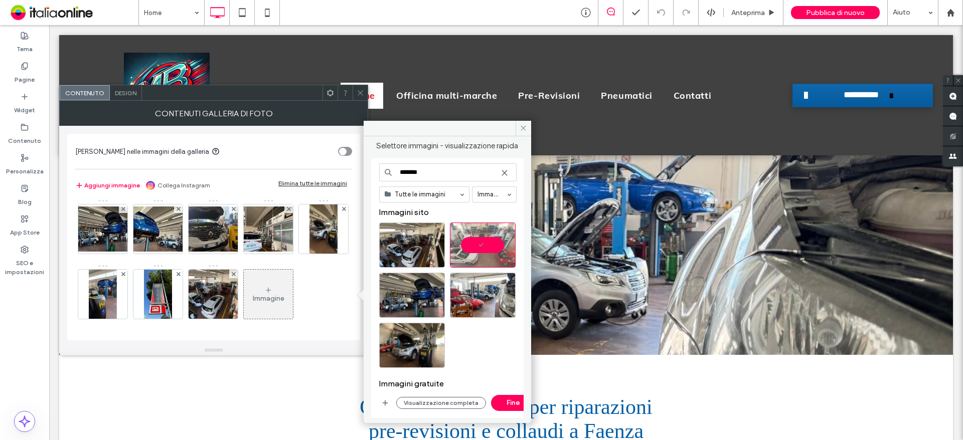
scroll to position [0, 0]
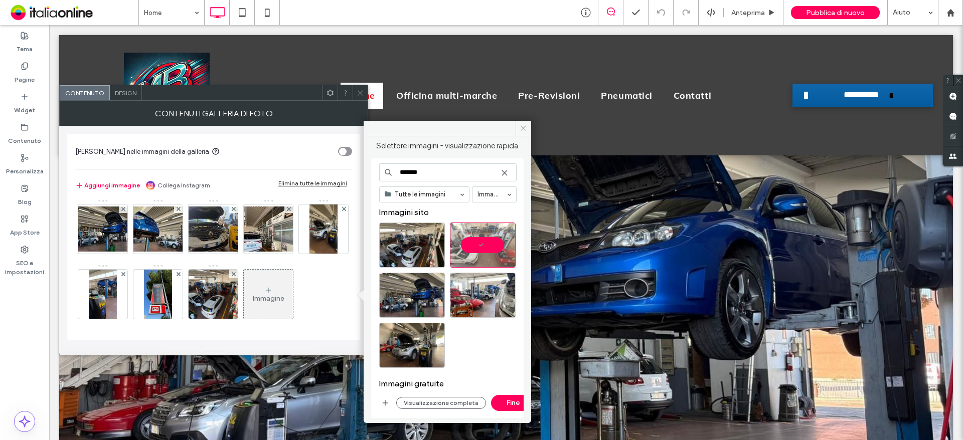
click at [365, 93] on div at bounding box center [360, 92] width 15 height 15
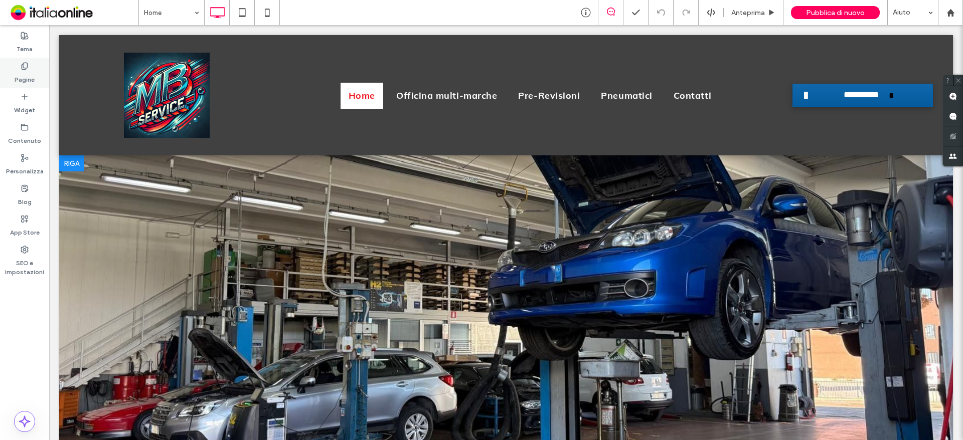
click at [28, 80] on label "Pagine" at bounding box center [25, 77] width 20 height 14
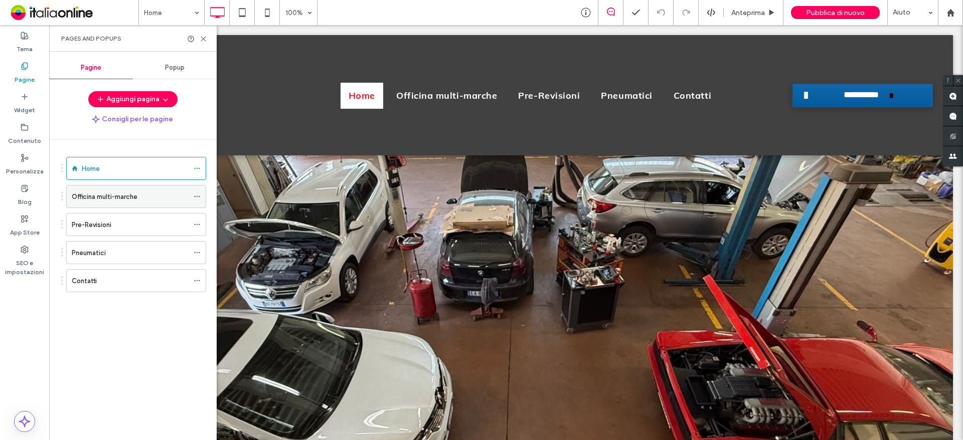
click at [82, 199] on label "Officina multi-marche" at bounding box center [105, 197] width 66 height 18
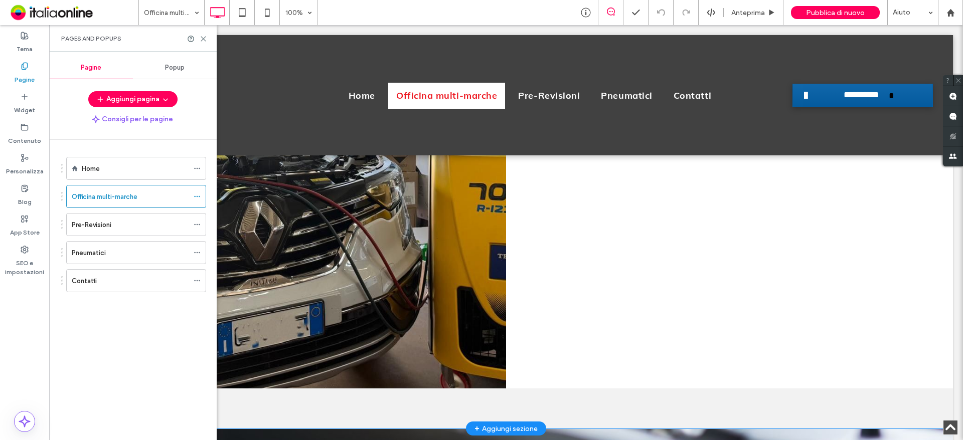
scroll to position [2257, 0]
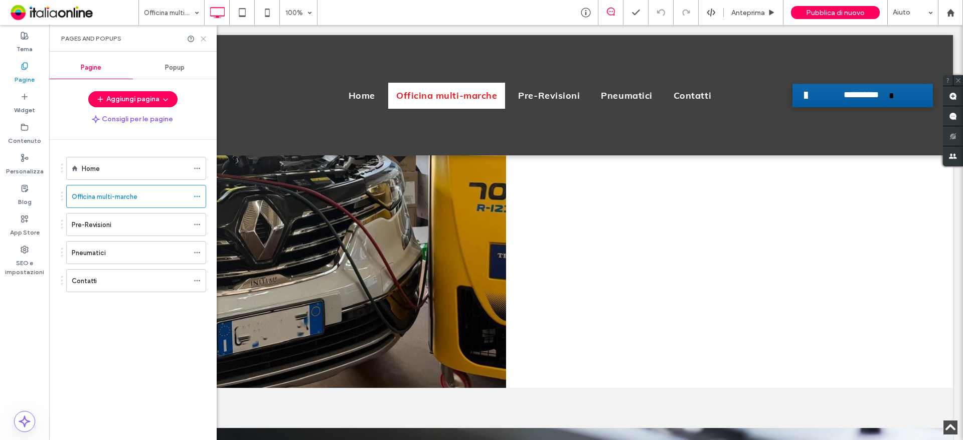
click at [203, 37] on icon at bounding box center [204, 39] width 8 height 8
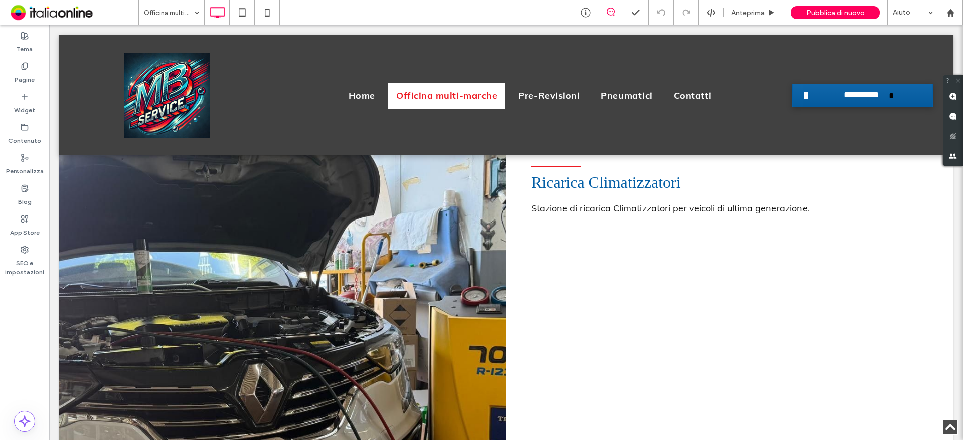
scroll to position [2207, 0]
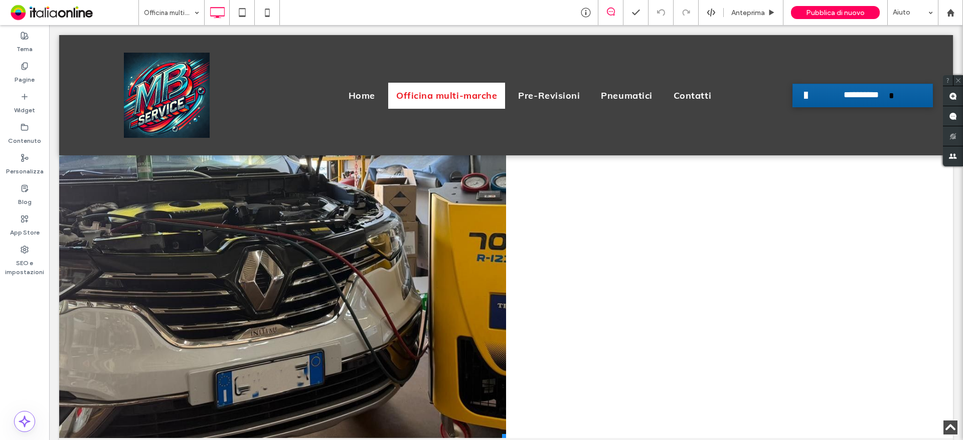
click at [341, 274] on li "Titolo diapositiva Scrivi qui la tua didascalia Pulsante" at bounding box center [282, 231] width 447 height 416
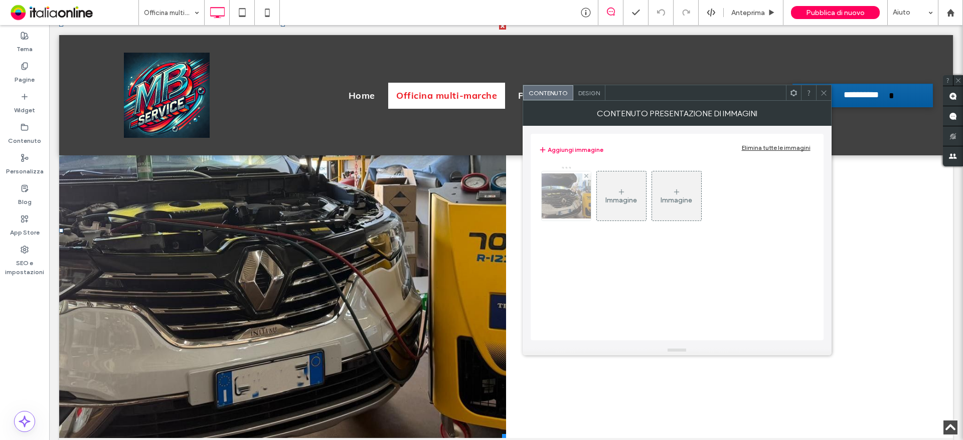
click at [571, 209] on img at bounding box center [566, 196] width 80 height 45
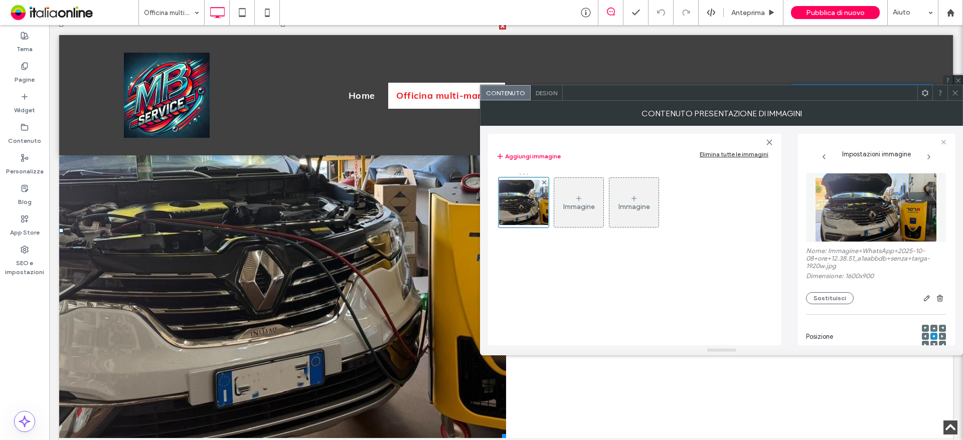
click at [852, 251] on label "Nome: Immagine+WhatsApp+2025-10-08+ore+12.38.51_a1aabbdb+senza+targa-1920w.jpg" at bounding box center [876, 259] width 140 height 25
copy label "Immagine"
click at [950, 88] on div at bounding box center [954, 92] width 15 height 15
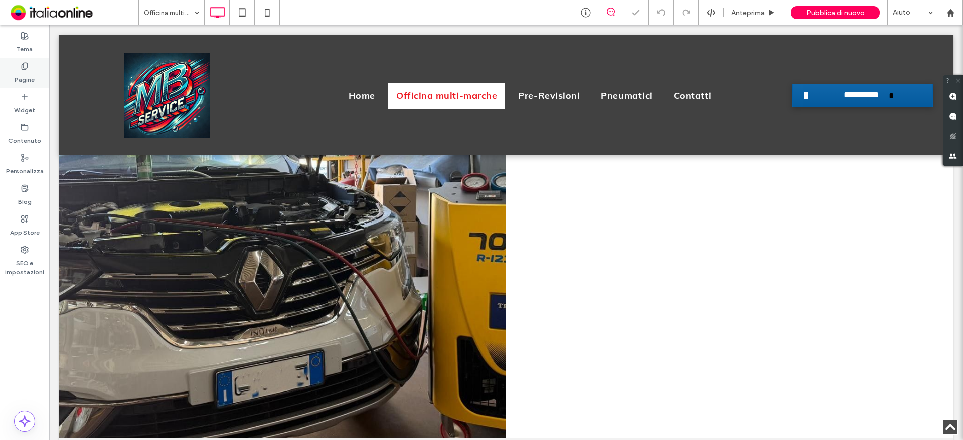
click at [35, 79] on div "Pagine" at bounding box center [24, 73] width 49 height 31
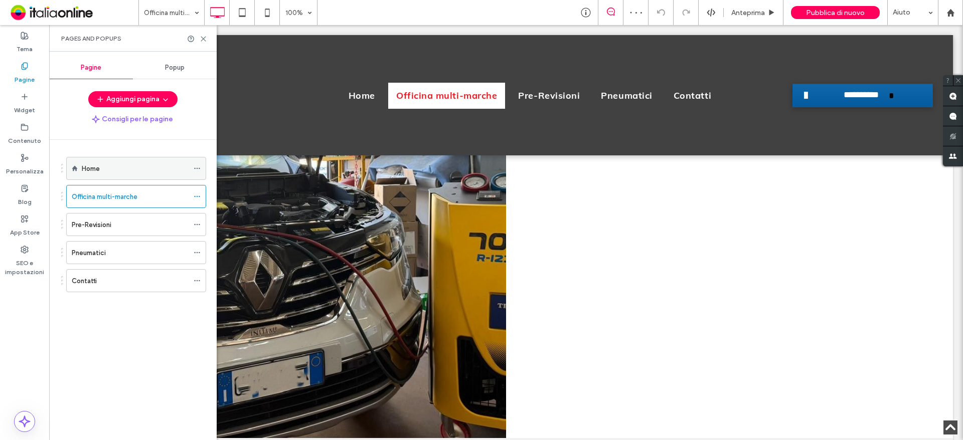
click at [94, 174] on div "Home" at bounding box center [135, 168] width 107 height 22
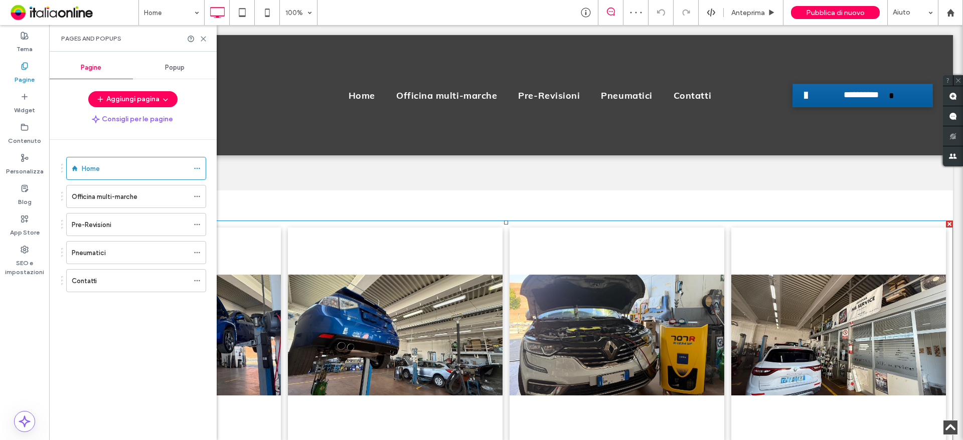
scroll to position [2106, 0]
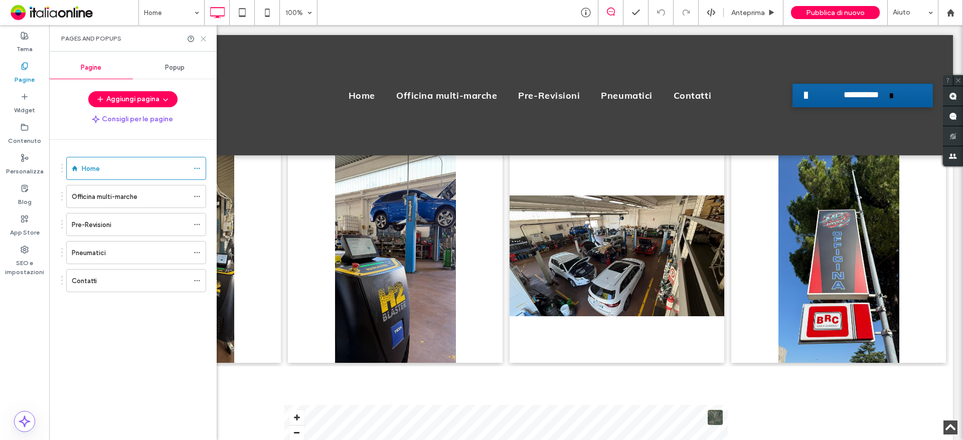
click at [204, 38] on use at bounding box center [203, 39] width 5 height 5
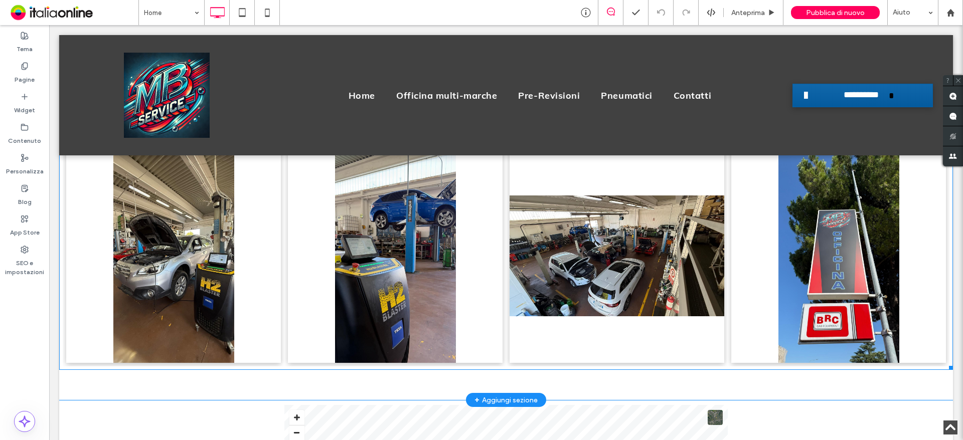
click at [377, 260] on link at bounding box center [395, 255] width 215 height 215
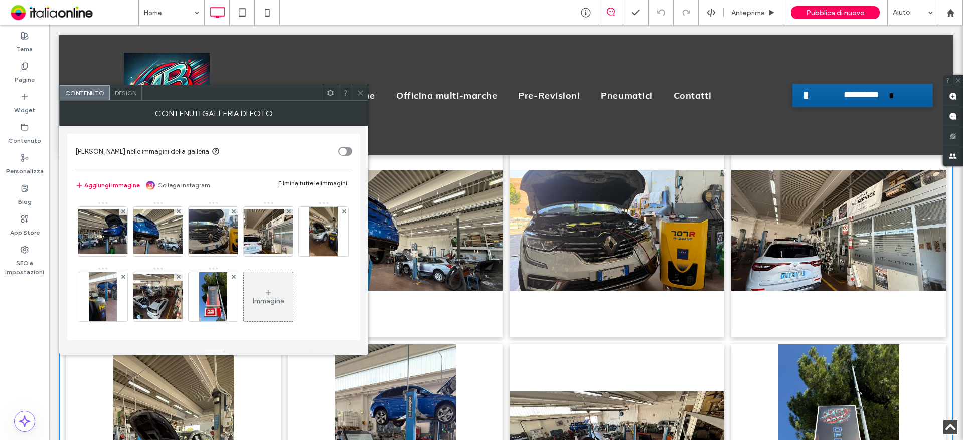
scroll to position [1906, 0]
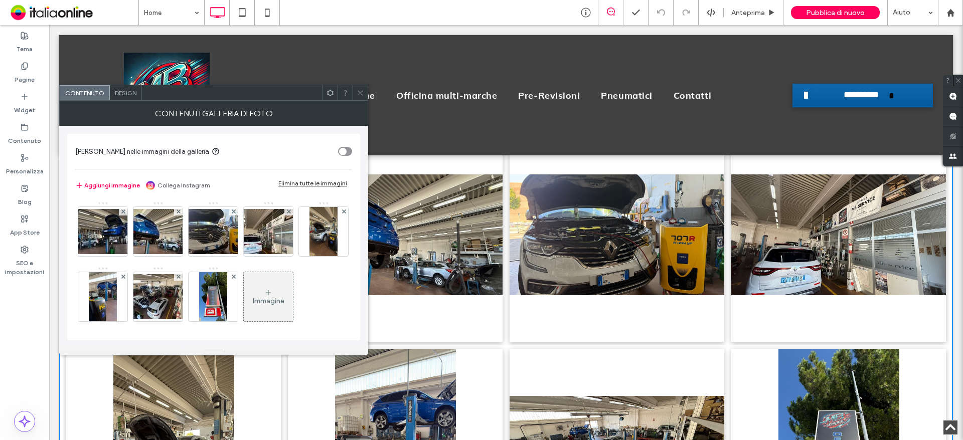
click at [357, 97] on span at bounding box center [361, 92] width 8 height 15
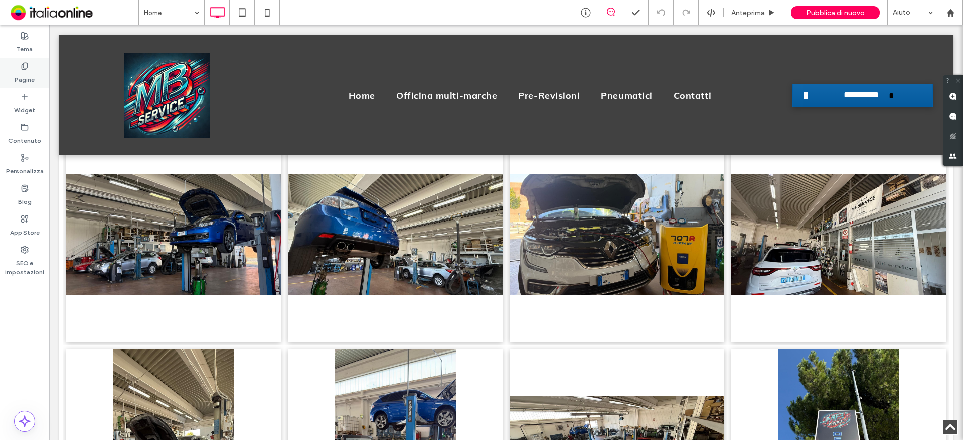
click at [37, 72] on div "Pagine" at bounding box center [24, 73] width 49 height 31
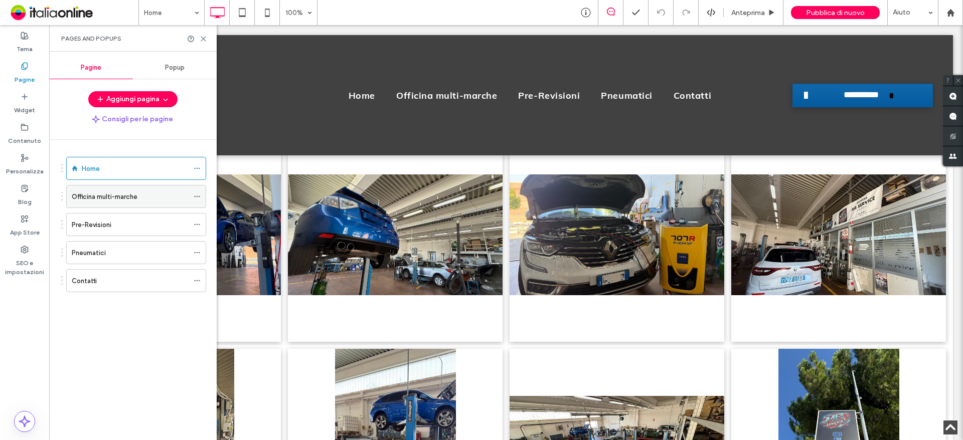
click at [117, 196] on label "Officina multi-marche" at bounding box center [105, 197] width 66 height 18
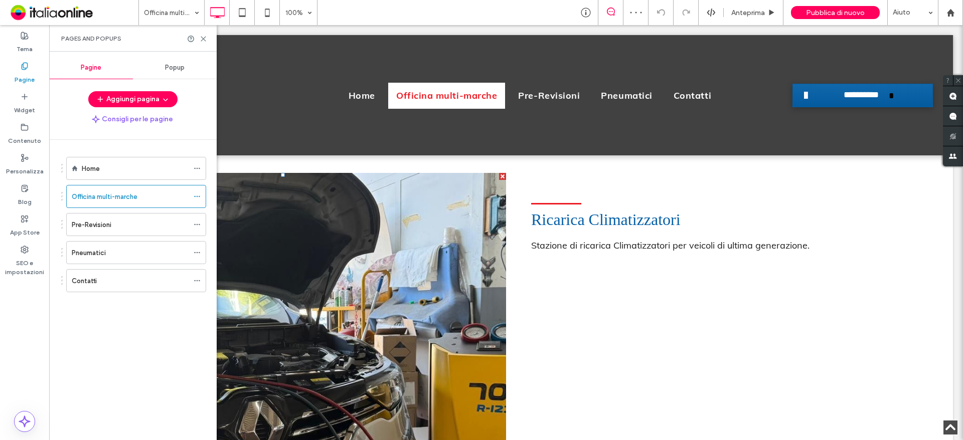
scroll to position [2207, 0]
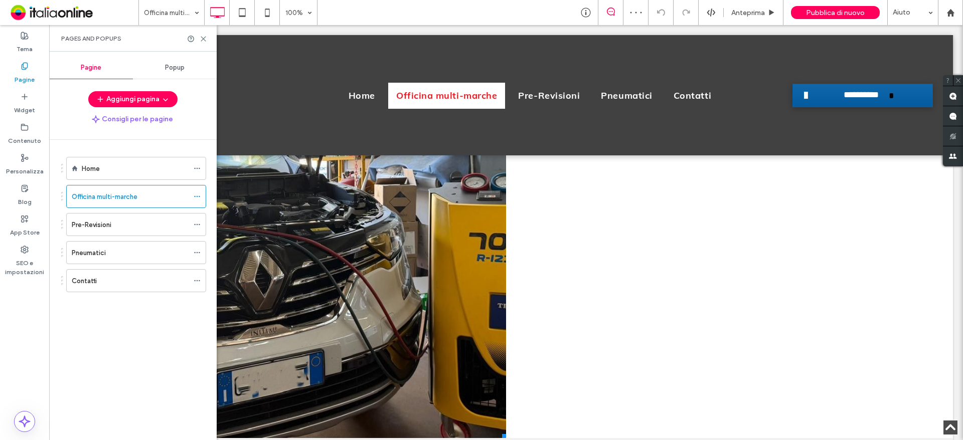
click at [375, 307] on li "Titolo diapositiva Scrivi qui la tua didascalia Pulsante" at bounding box center [282, 231] width 447 height 416
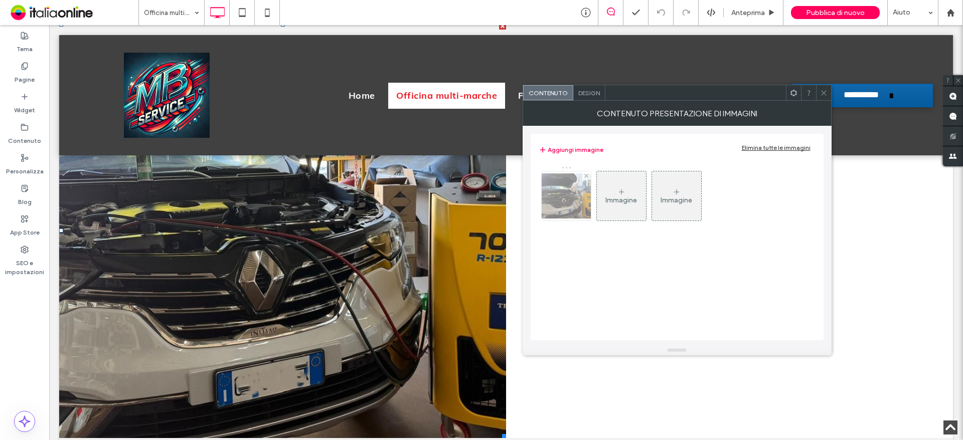
click at [576, 195] on img at bounding box center [566, 196] width 80 height 45
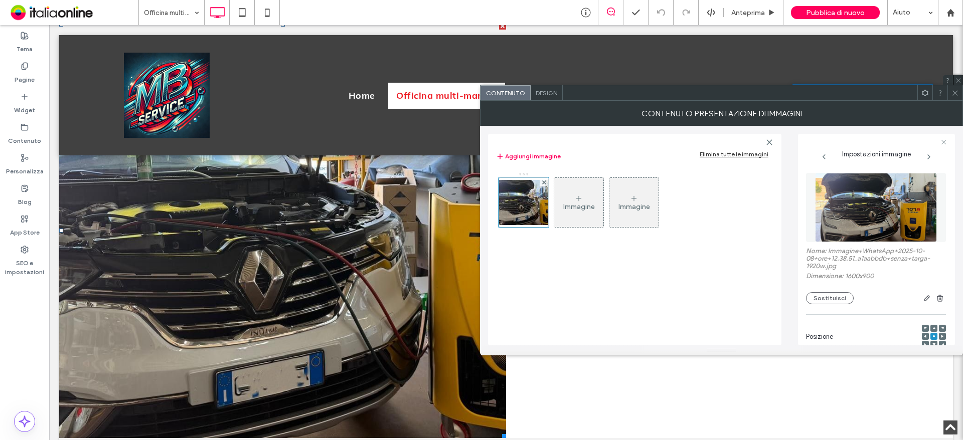
click at [952, 90] on icon at bounding box center [955, 93] width 8 height 8
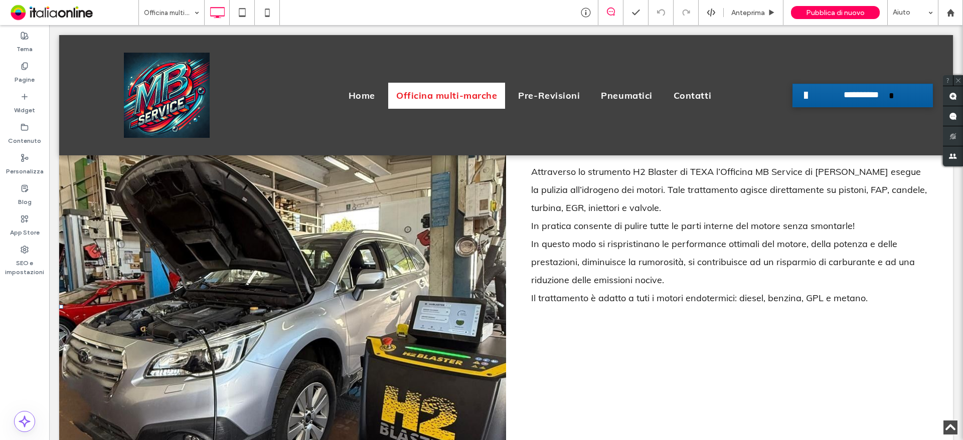
scroll to position [1605, 0]
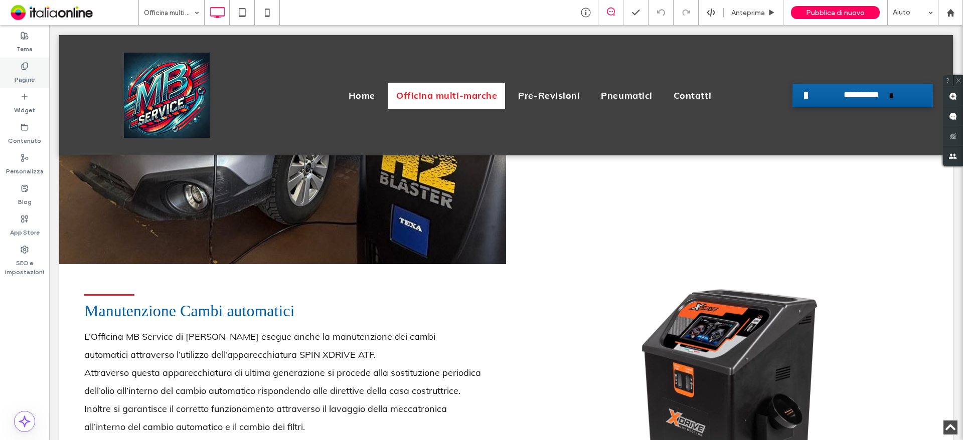
click at [34, 72] on label "Pagine" at bounding box center [25, 77] width 20 height 14
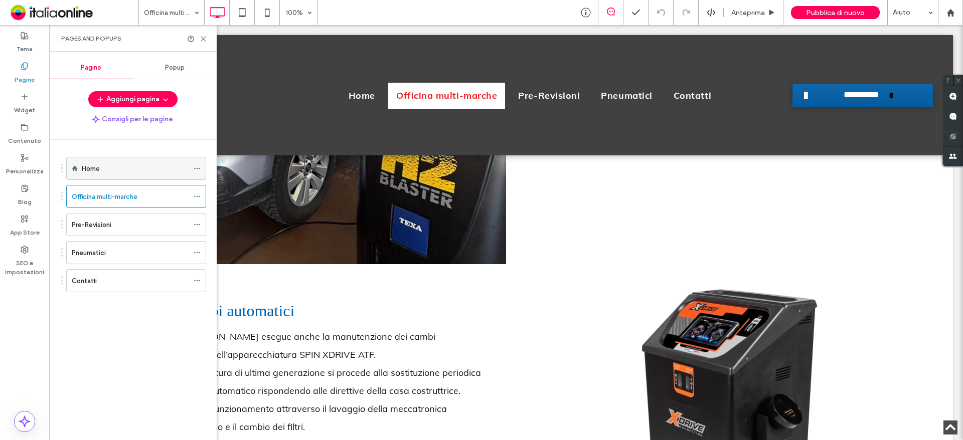
click at [91, 172] on label "Home" at bounding box center [91, 169] width 18 height 18
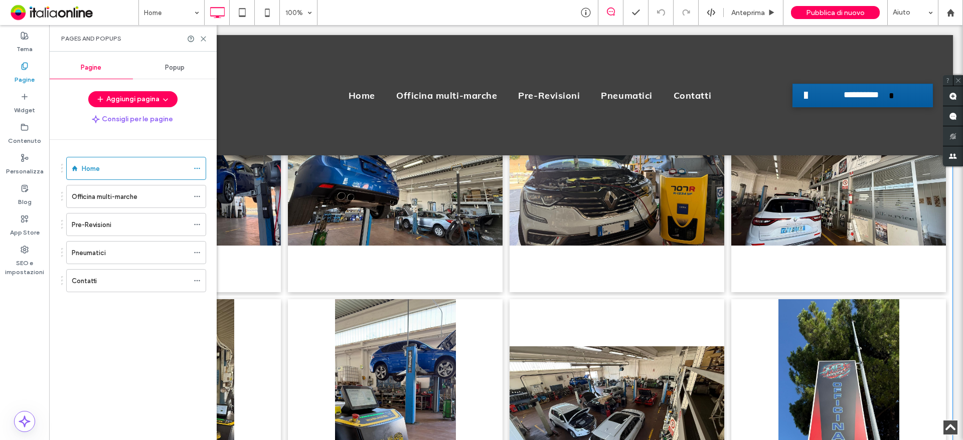
scroll to position [2106, 0]
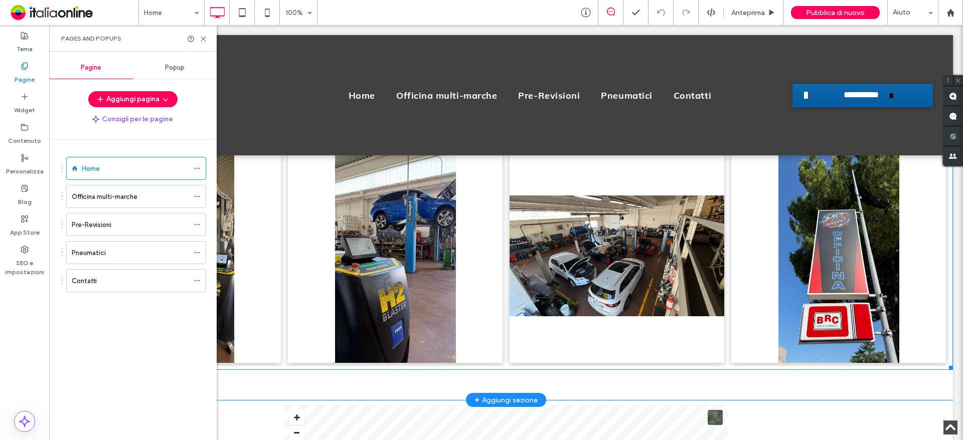
click at [356, 238] on link at bounding box center [395, 255] width 215 height 215
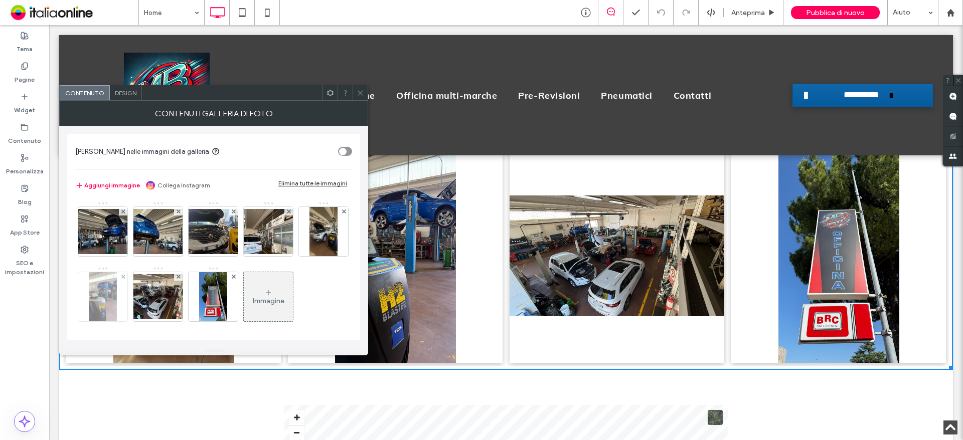
click at [116, 283] on img at bounding box center [103, 296] width 28 height 49
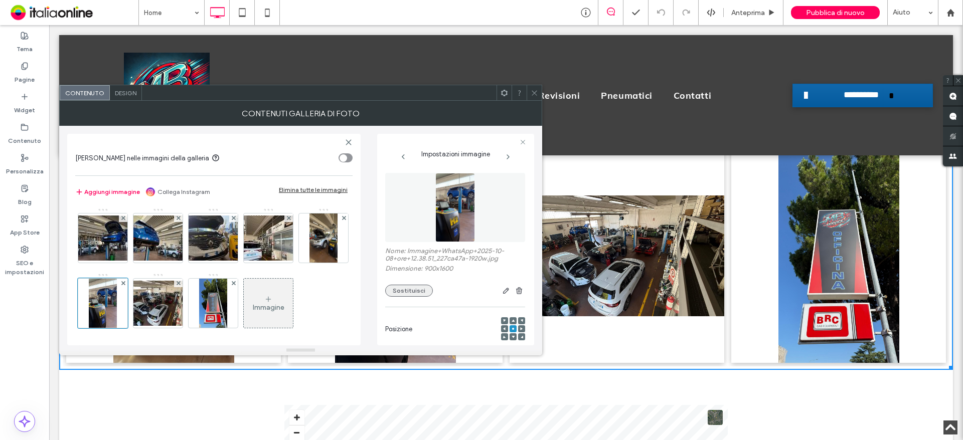
click at [407, 293] on button "Sostituisci" at bounding box center [409, 291] width 48 height 12
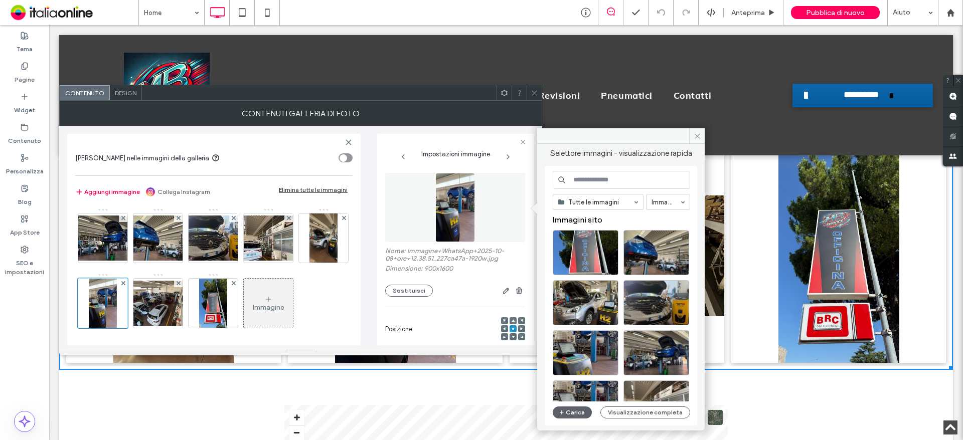
click at [582, 181] on input at bounding box center [621, 180] width 137 height 18
type input "*******"
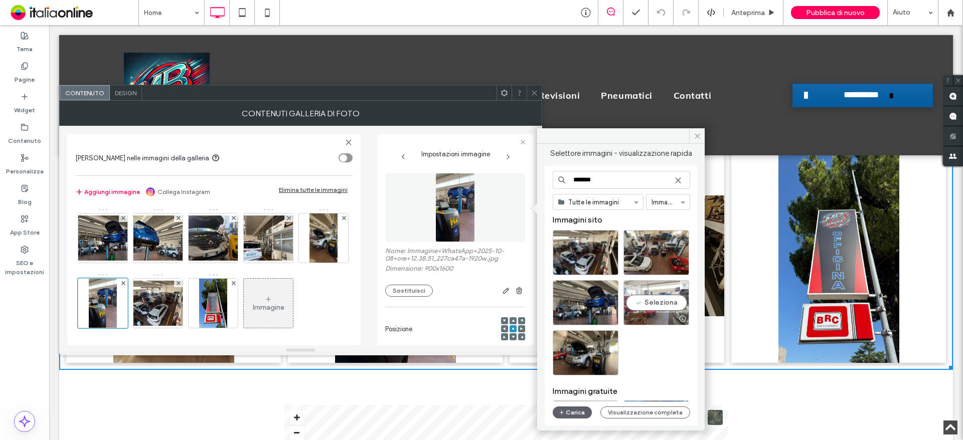
click at [659, 305] on div "Seleziona" at bounding box center [656, 302] width 66 height 45
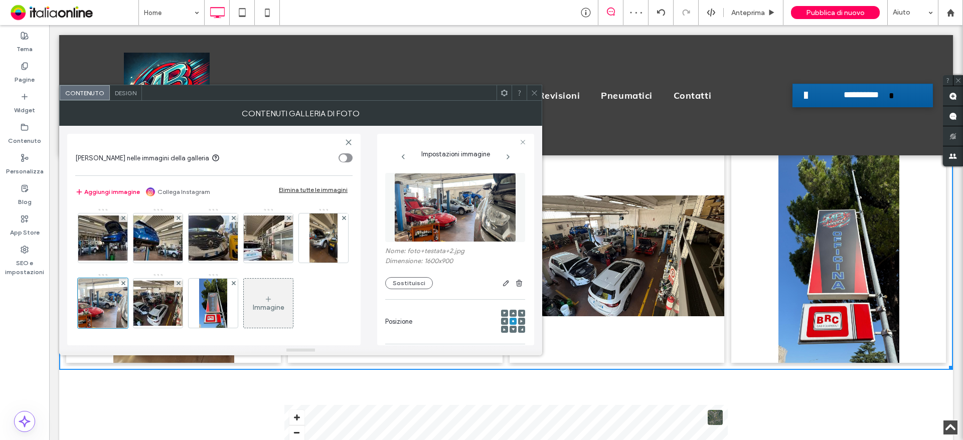
click at [533, 94] on icon at bounding box center [535, 93] width 8 height 8
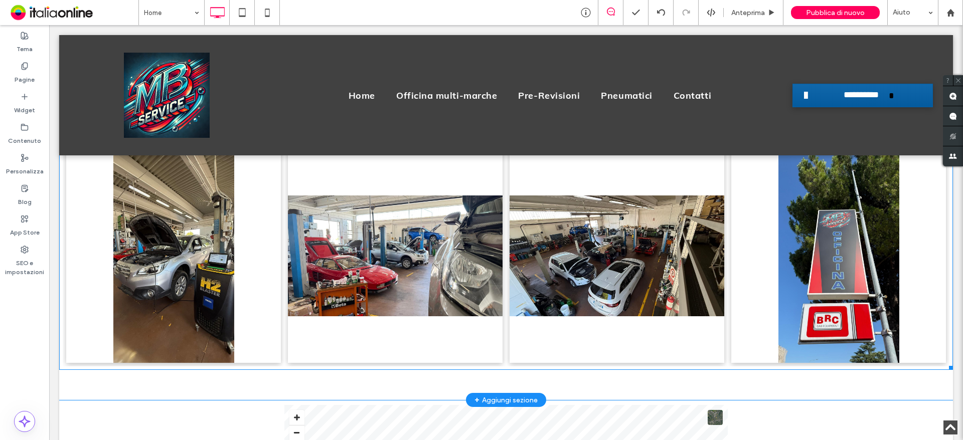
click at [388, 243] on link at bounding box center [395, 255] width 215 height 215
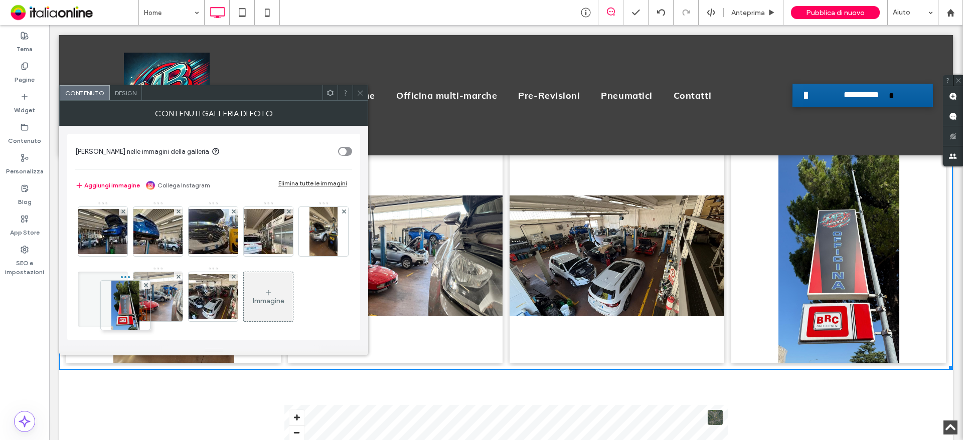
drag, startPoint x: 275, startPoint y: 299, endPoint x: 117, endPoint y: 307, distance: 158.2
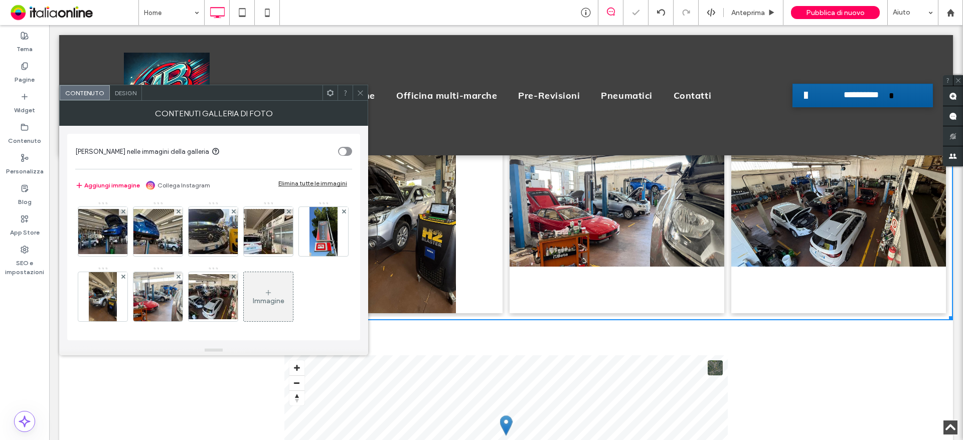
scroll to position [2156, 0]
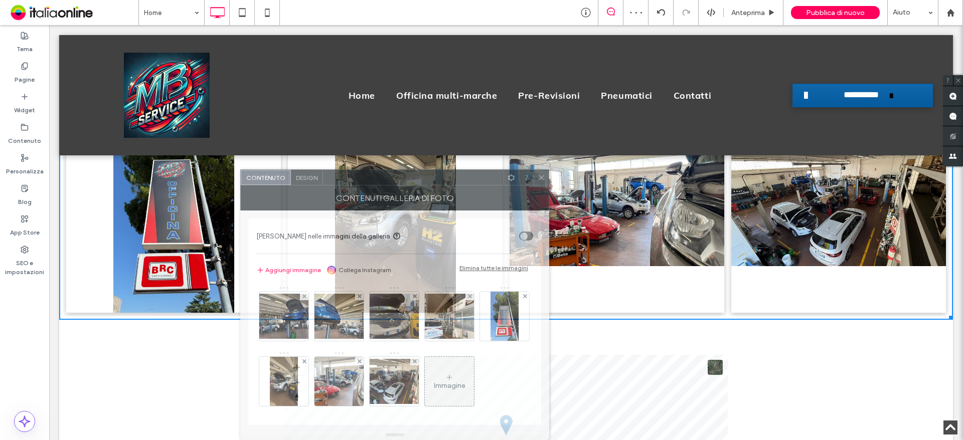
drag, startPoint x: 266, startPoint y: 103, endPoint x: 470, endPoint y: 204, distance: 228.3
click at [445, 204] on div "Contenuti galleria di foto" at bounding box center [394, 198] width 309 height 25
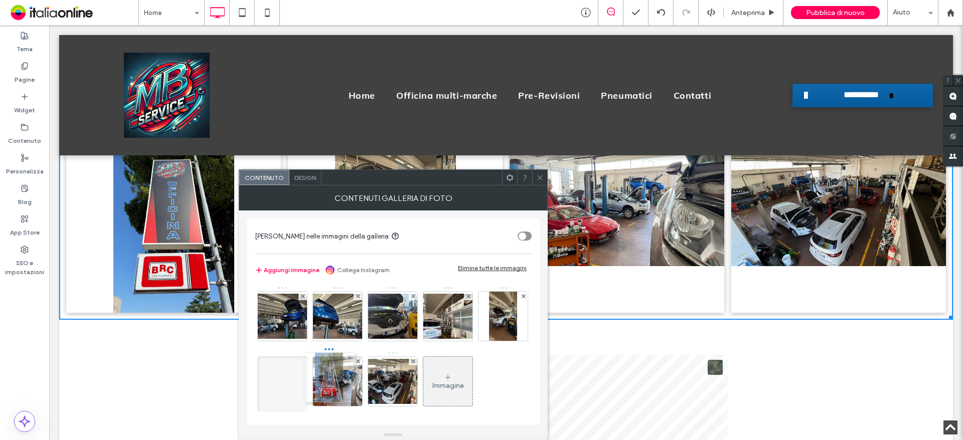
drag, startPoint x: 288, startPoint y: 393, endPoint x: 332, endPoint y: 389, distance: 44.3
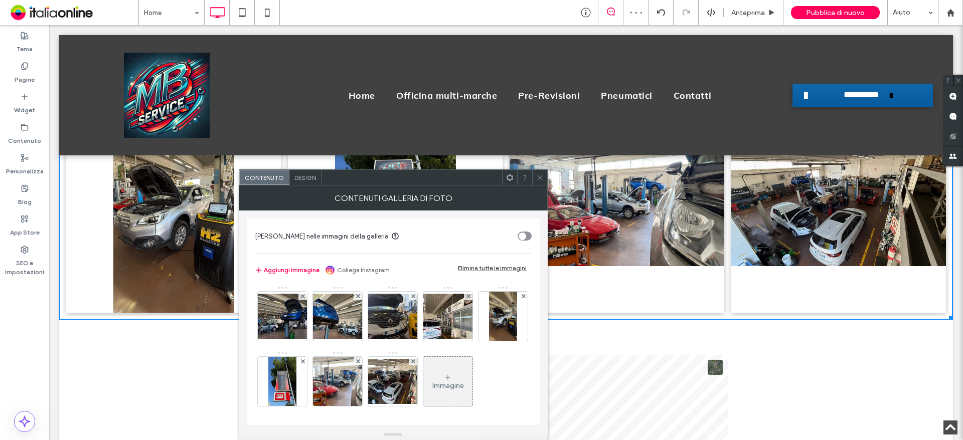
click at [543, 175] on icon at bounding box center [540, 178] width 8 height 8
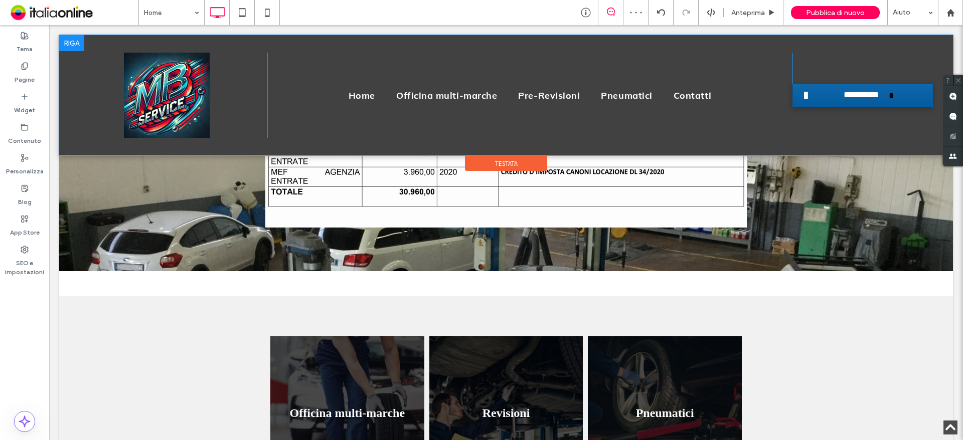
scroll to position [1053, 0]
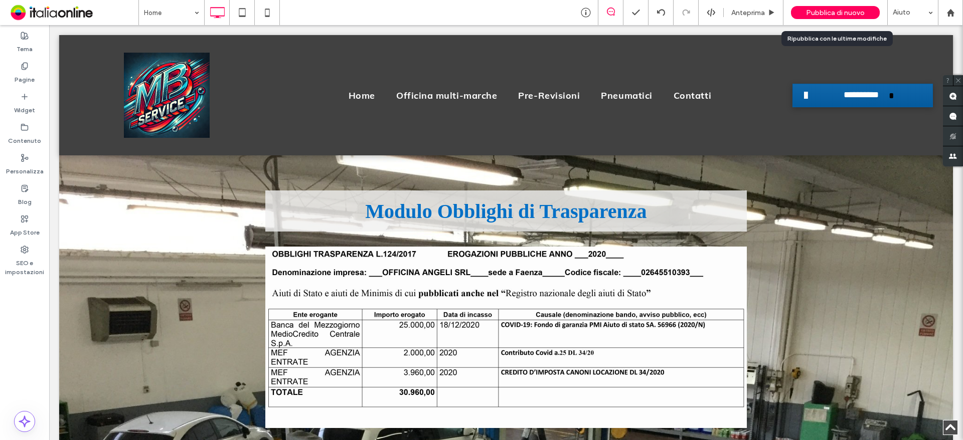
click at [837, 13] on span "Pubblica di nuovo" at bounding box center [835, 13] width 59 height 9
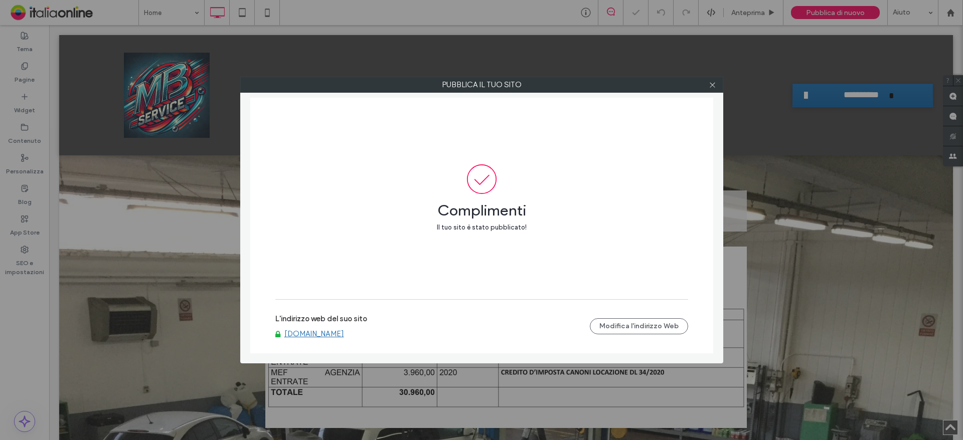
click at [344, 330] on link "www.officinambservice.com" at bounding box center [314, 333] width 60 height 9
